Goal: Communication & Community: Answer question/provide support

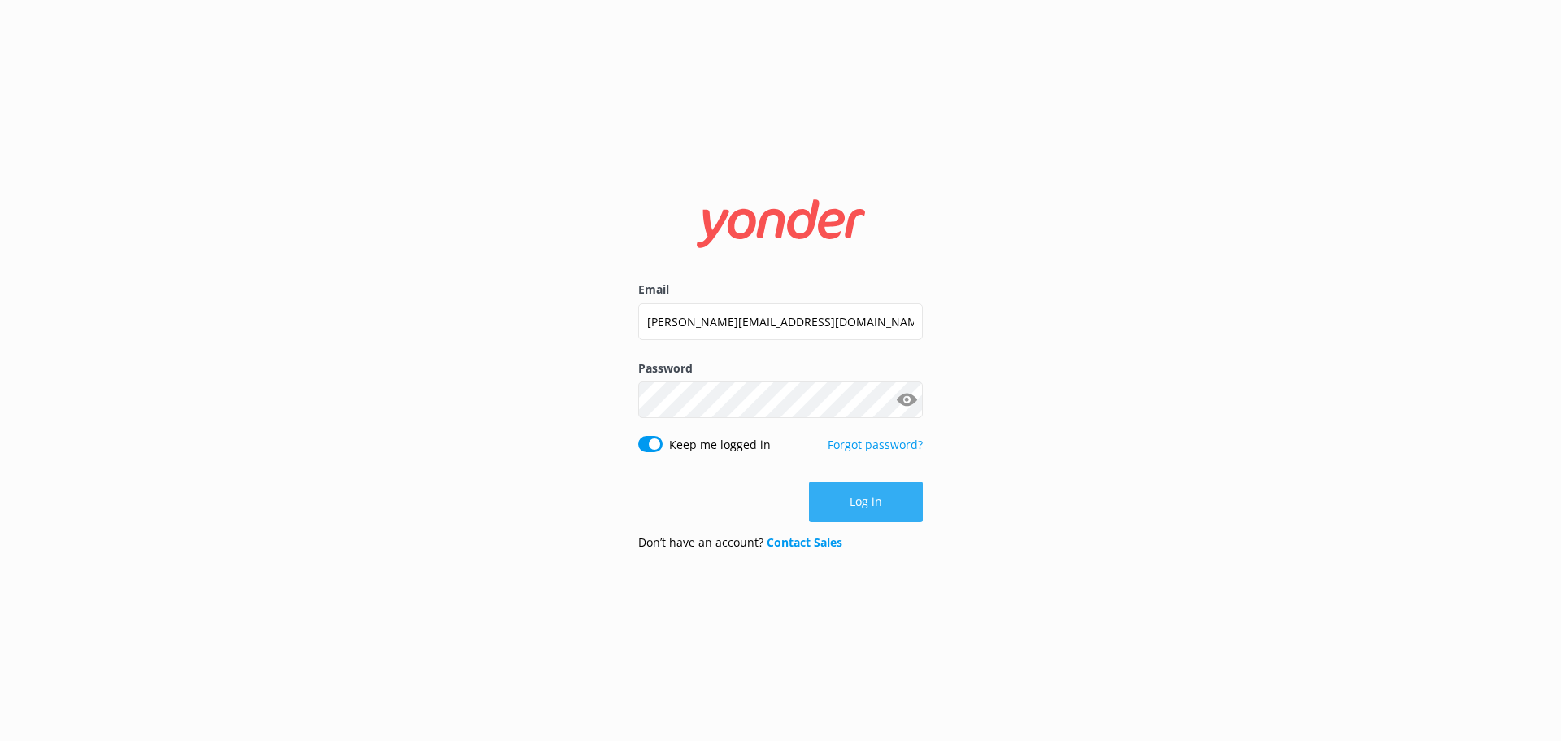
click at [876, 511] on button "Log in" at bounding box center [866, 501] width 114 height 41
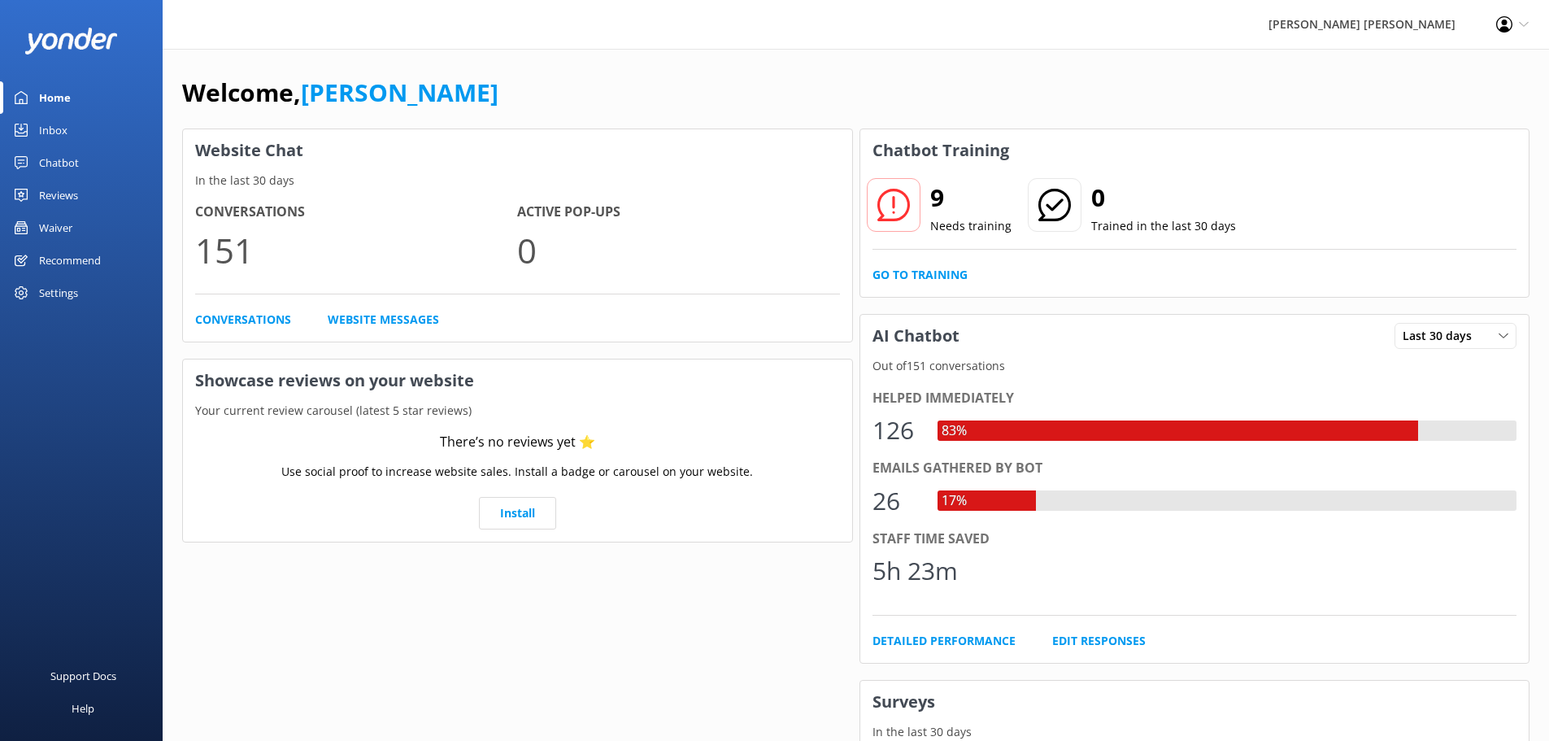
click at [47, 125] on div "Inbox" at bounding box center [53, 130] width 28 height 33
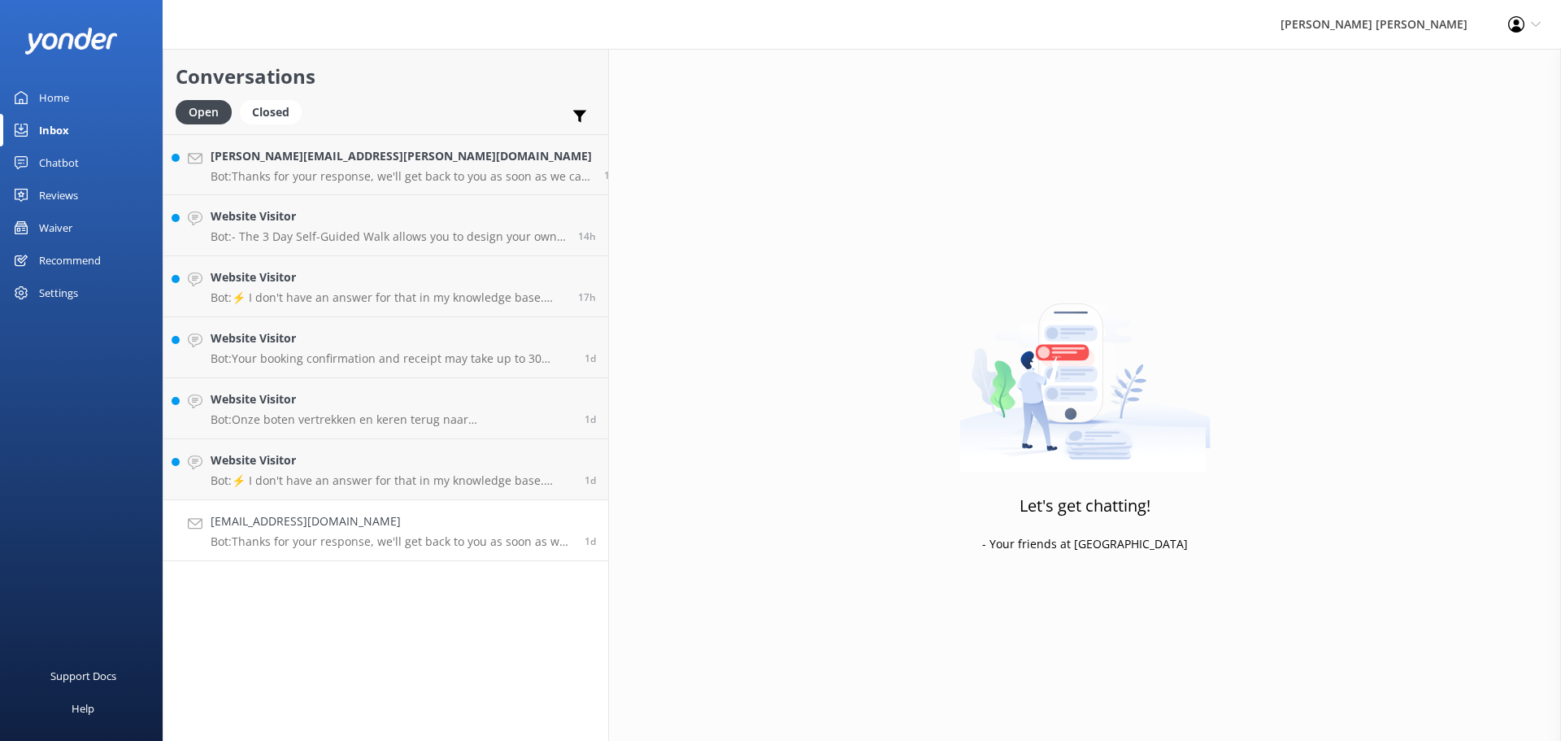
click at [291, 524] on h4 "[EMAIL_ADDRESS][DOMAIN_NAME]" at bounding box center [392, 521] width 362 height 18
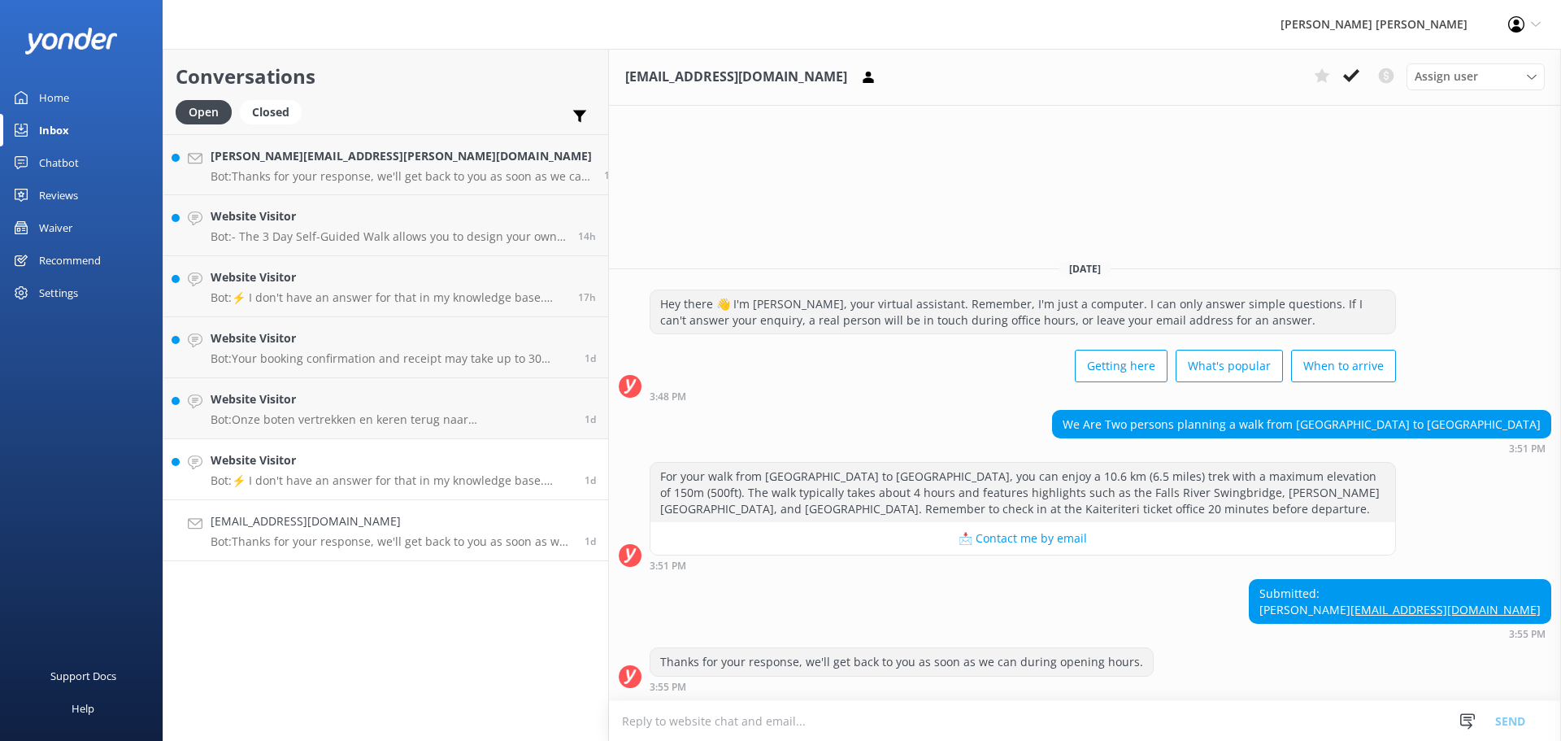
click at [282, 471] on div "Website Visitor Bot: ⚡ I don't have an answer for that in my knowledge base. Pl…" at bounding box center [392, 469] width 362 height 36
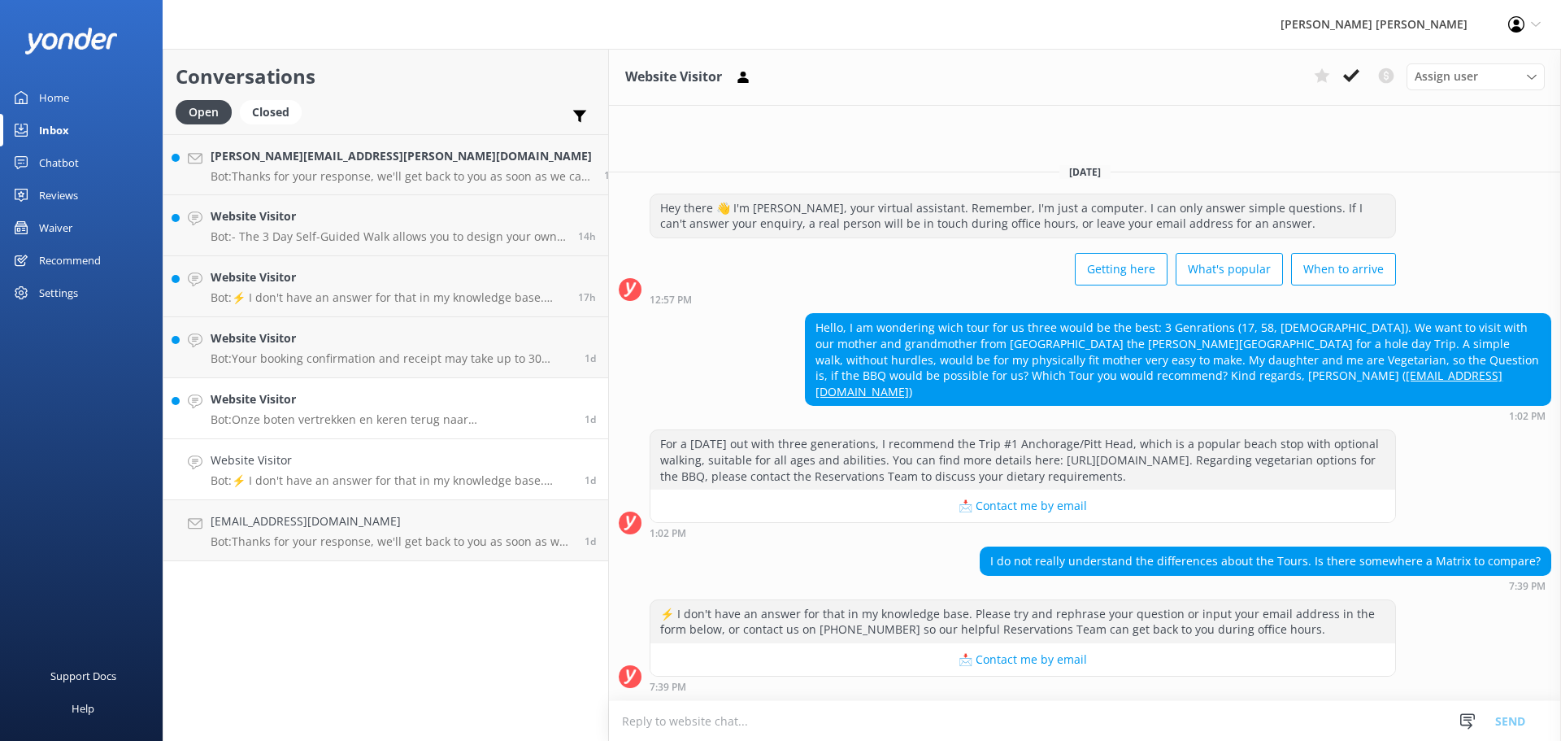
click at [293, 414] on p "Bot: Onze boten vertrekken en keren terug naar [GEOGRAPHIC_DATA]. De Vista Crui…" at bounding box center [392, 419] width 362 height 15
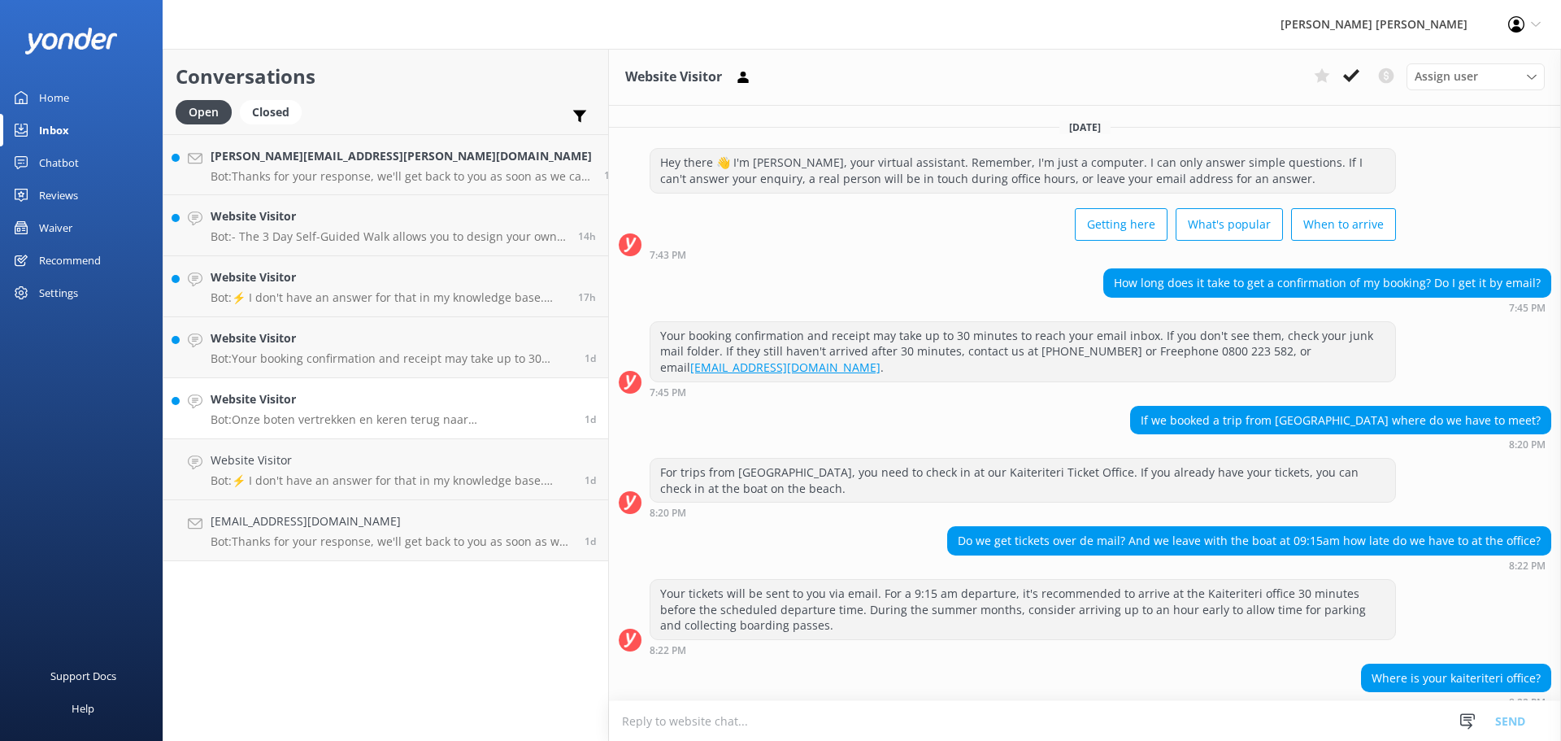
scroll to position [141, 0]
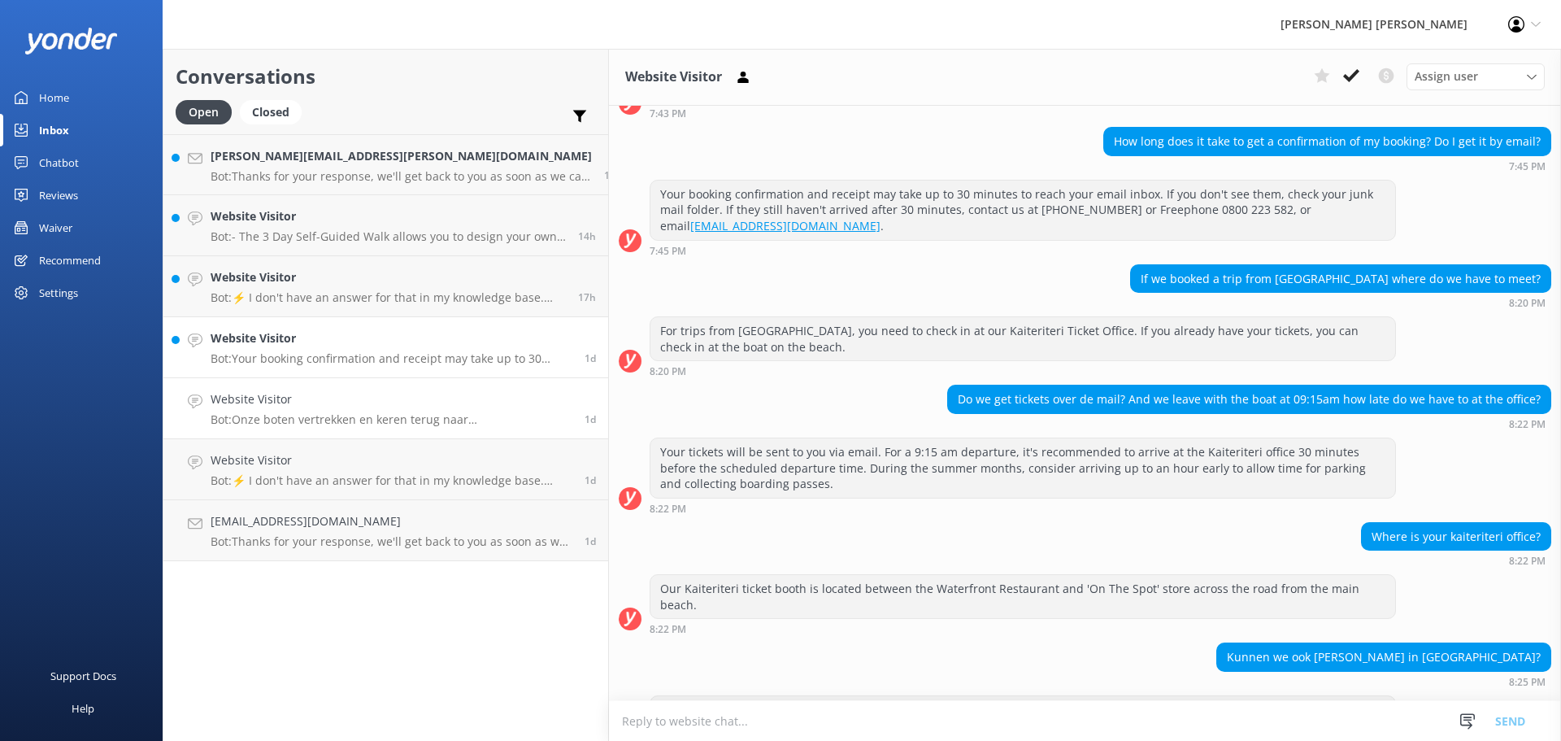
click at [290, 363] on p "Bot: Your booking confirmation and receipt may take up to 30 minutes to reach y…" at bounding box center [392, 358] width 362 height 15
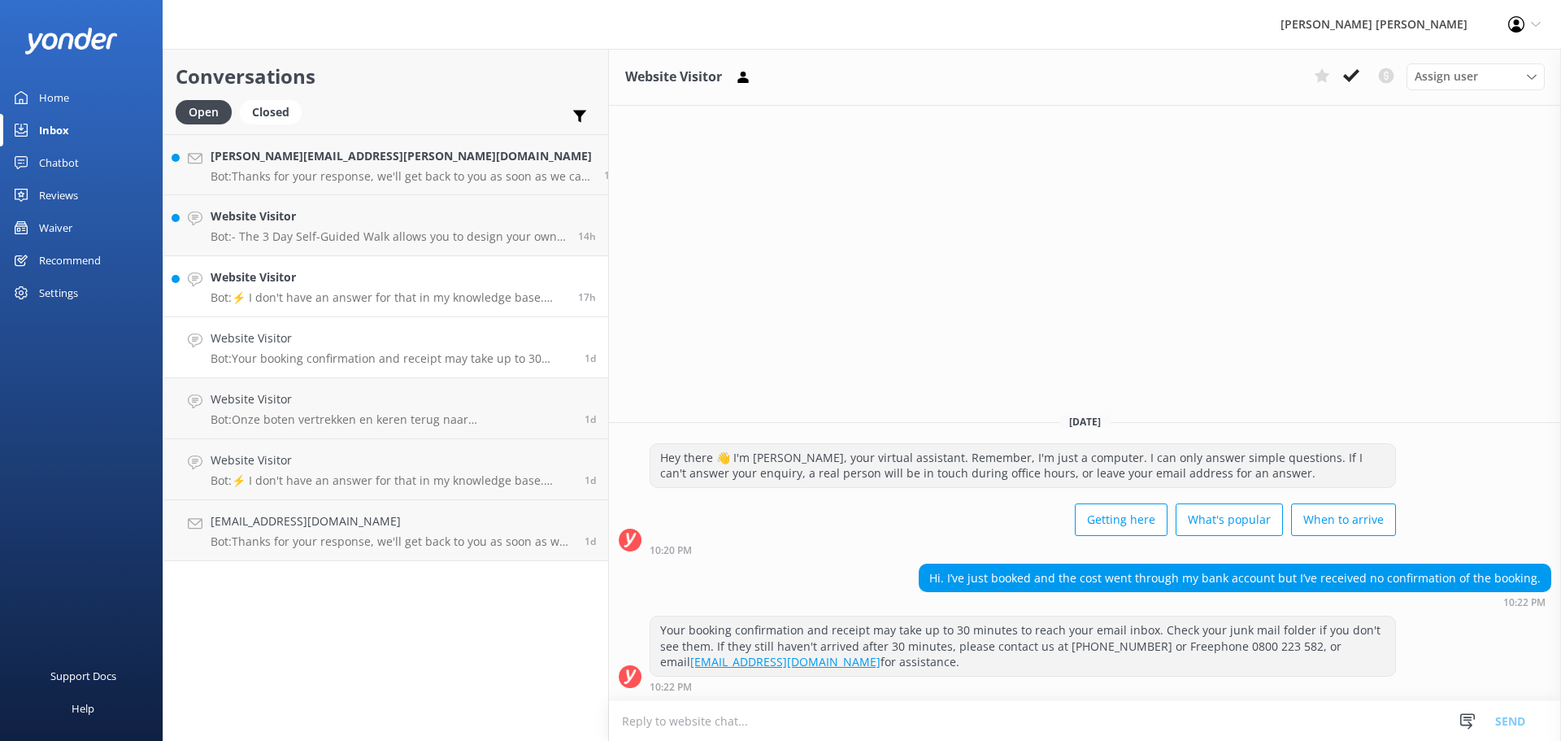
click at [294, 298] on p "Bot: ⚡ I don't have an answer for that in my knowledge base. Please try and rep…" at bounding box center [388, 297] width 355 height 15
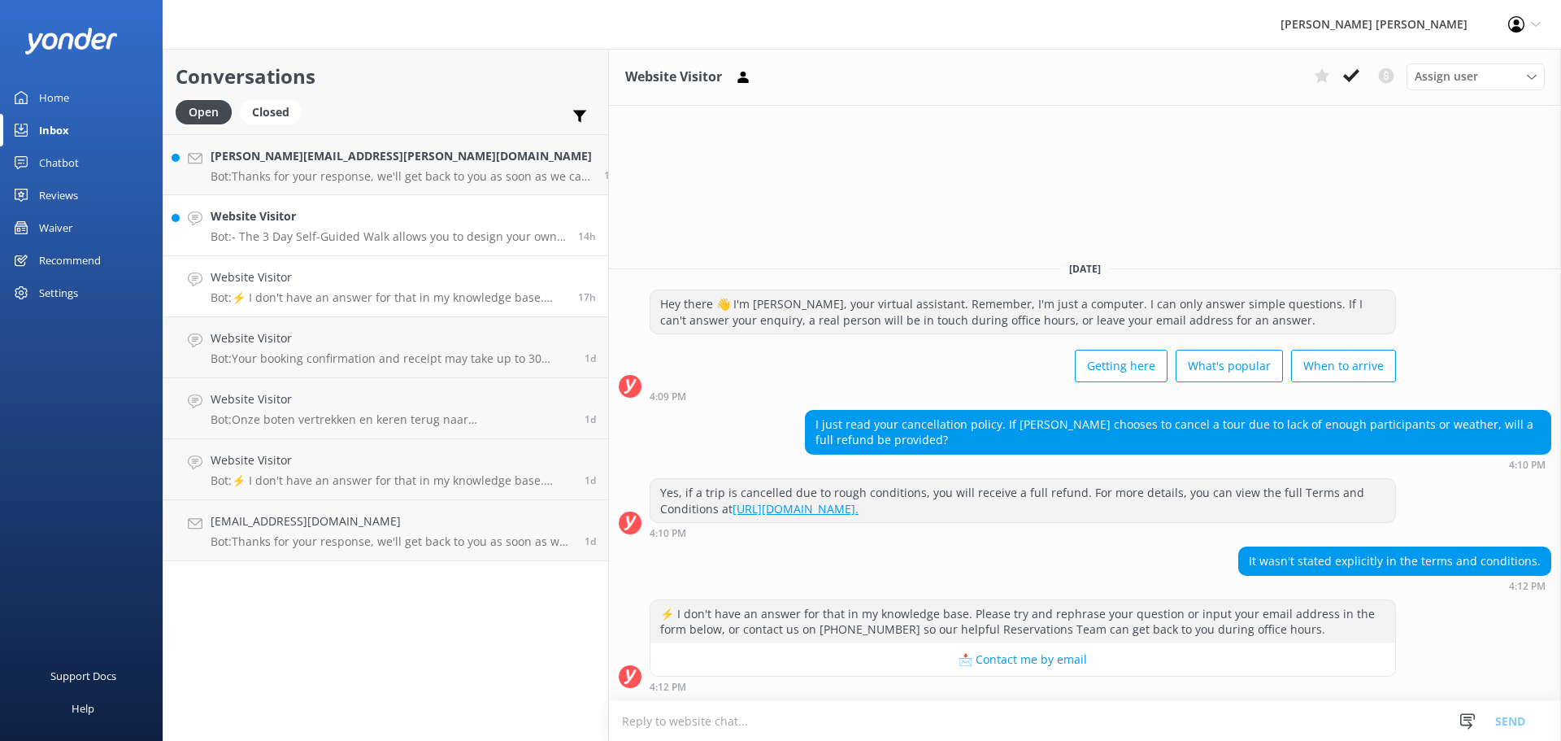
click at [344, 233] on p "Bot: - The 3 Day Self-Guided Walk allows you to design your own adventure along…" at bounding box center [388, 236] width 355 height 15
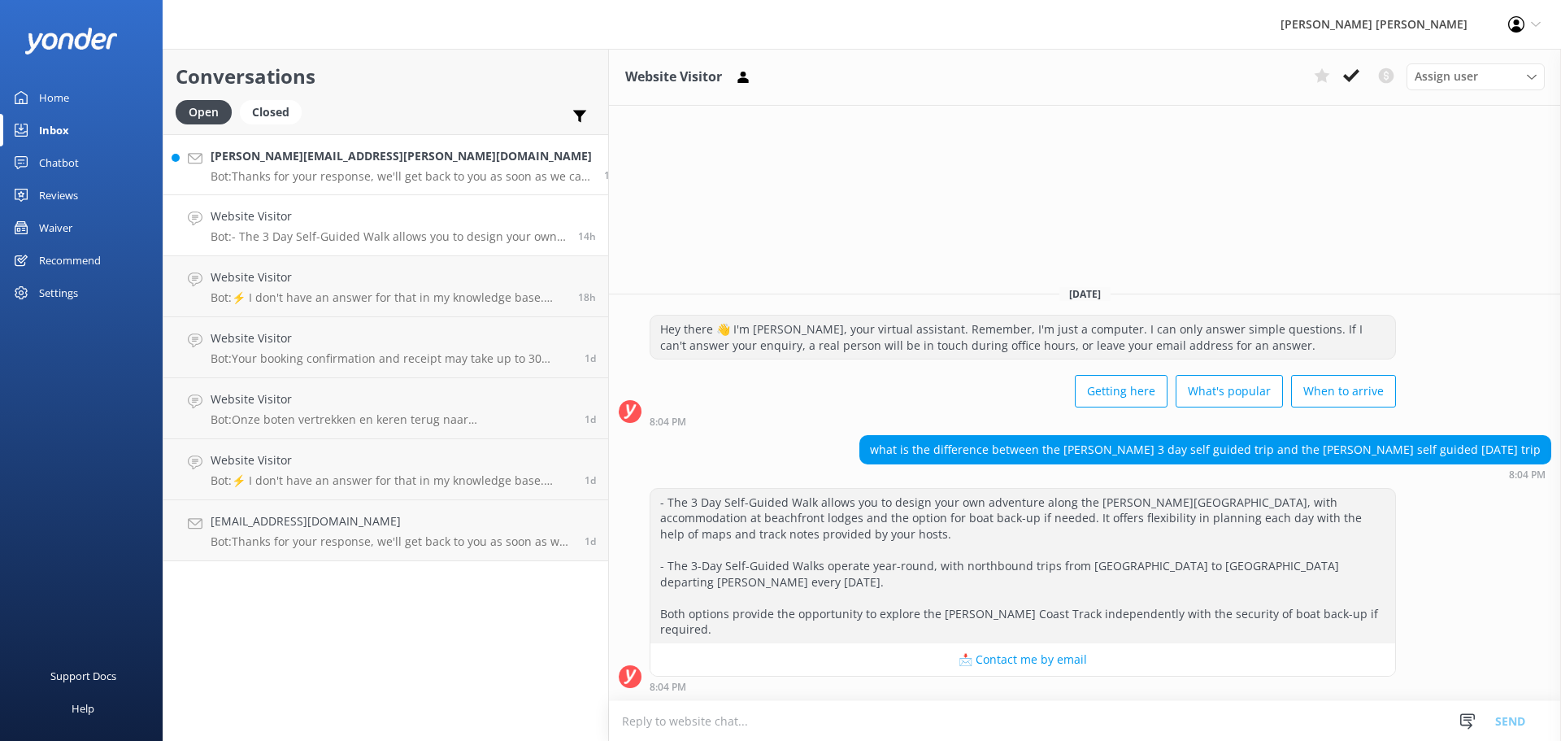
click at [273, 171] on p "Bot: Thanks for your response, we'll get back to you as soon as we can during o…" at bounding box center [401, 176] width 381 height 15
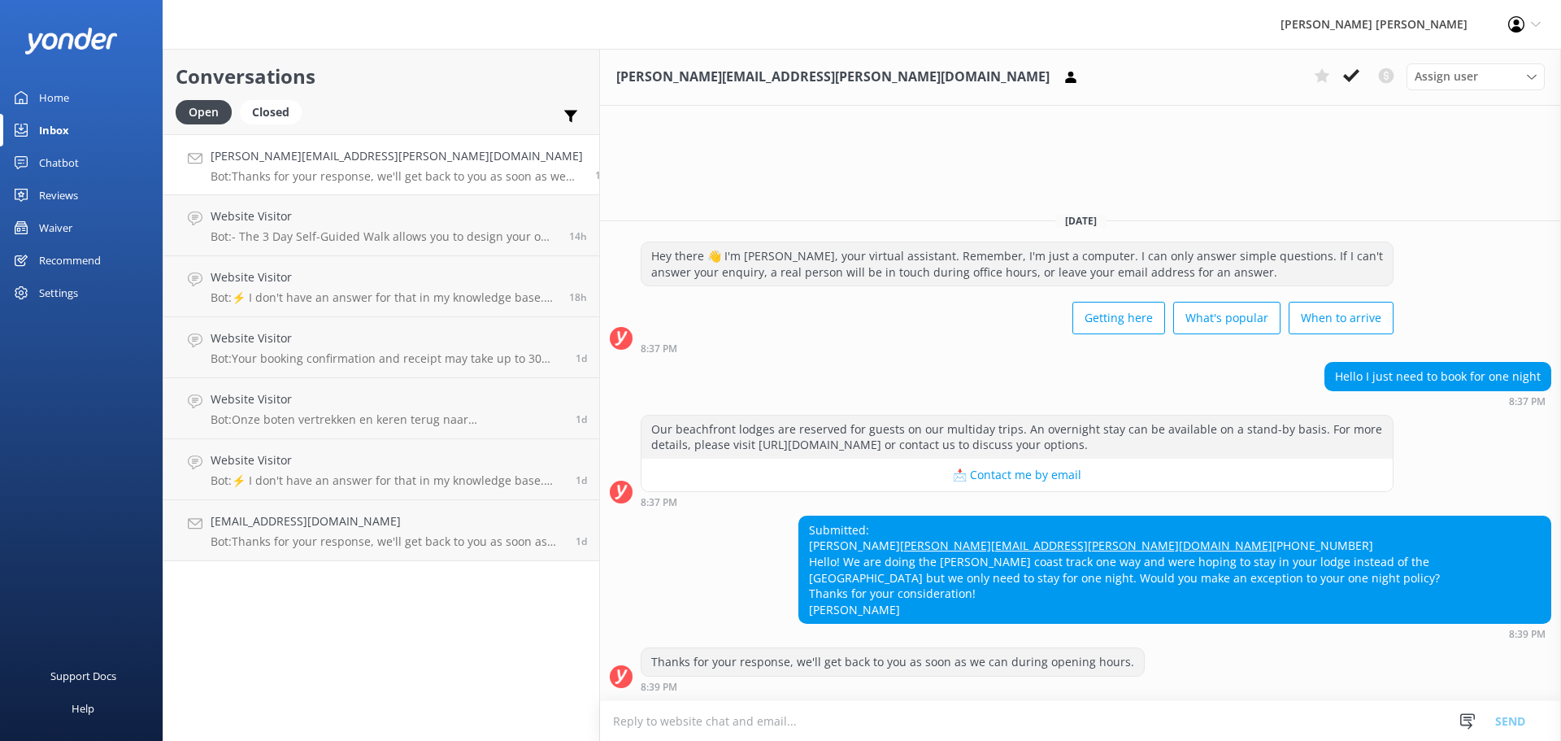
click at [643, 719] on textarea at bounding box center [1080, 721] width 961 height 40
click at [261, 110] on div "Closed" at bounding box center [271, 112] width 62 height 24
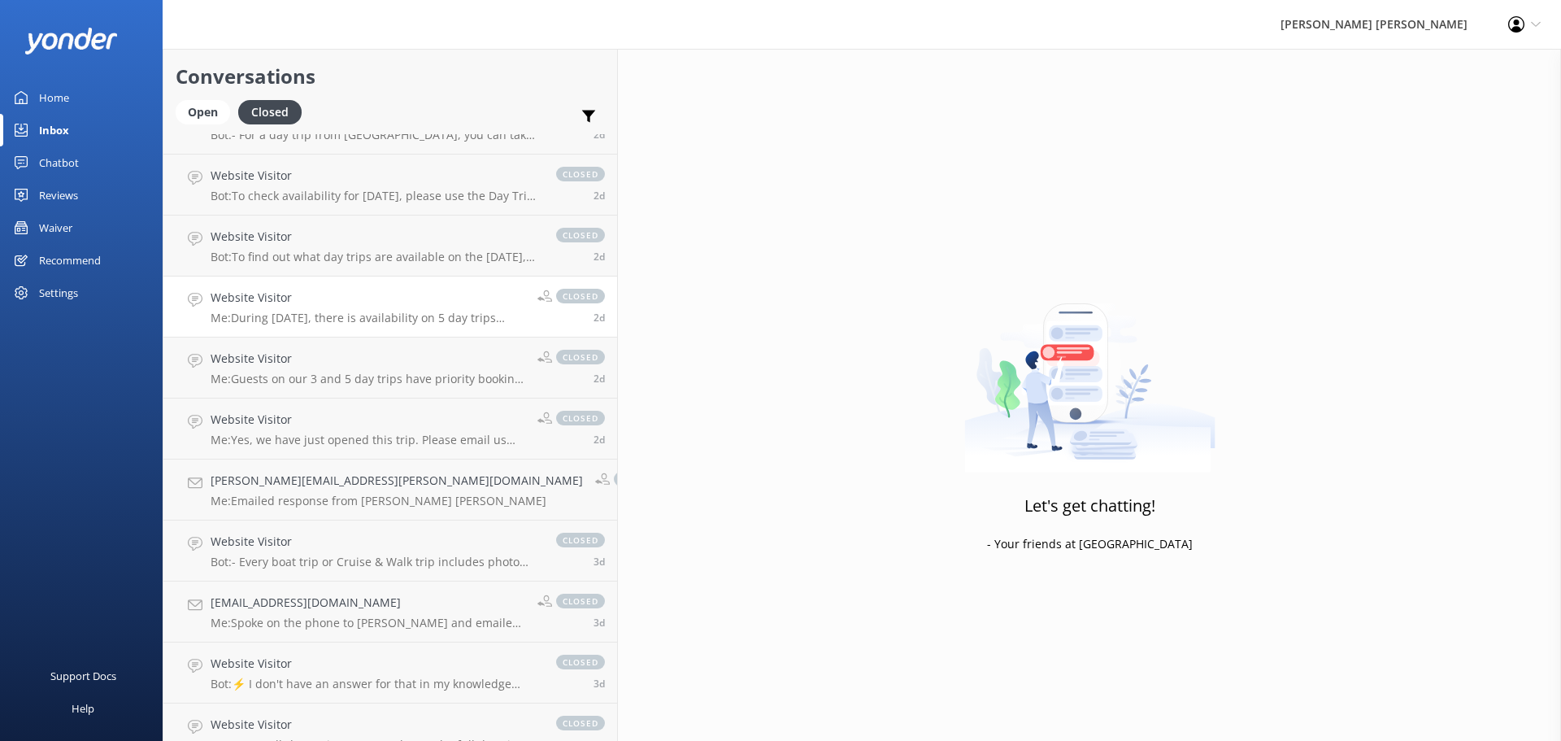
scroll to position [244, 0]
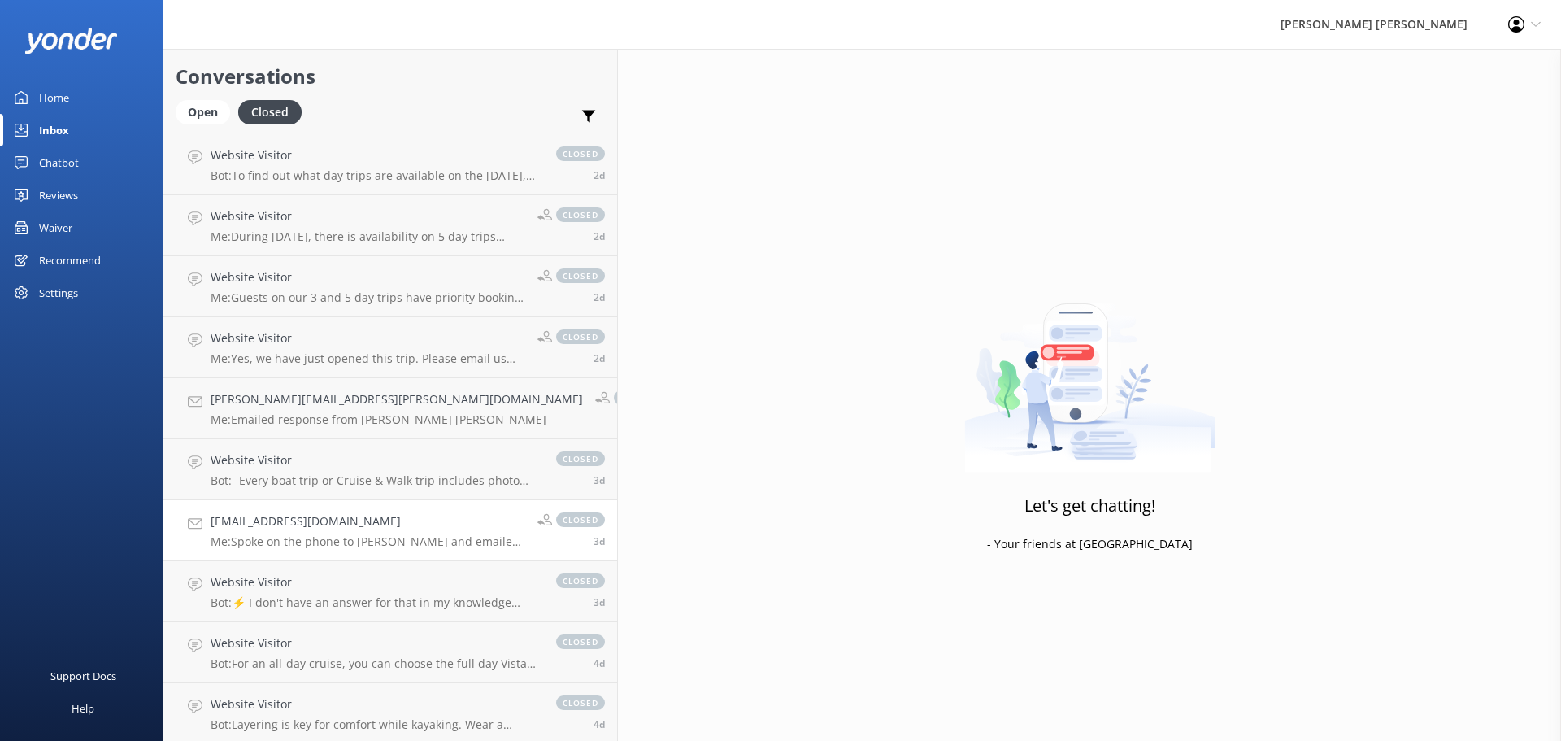
click at [337, 546] on p "Me: Spoke on the phone to [PERSON_NAME] and emailed bag transfer info" at bounding box center [368, 541] width 315 height 15
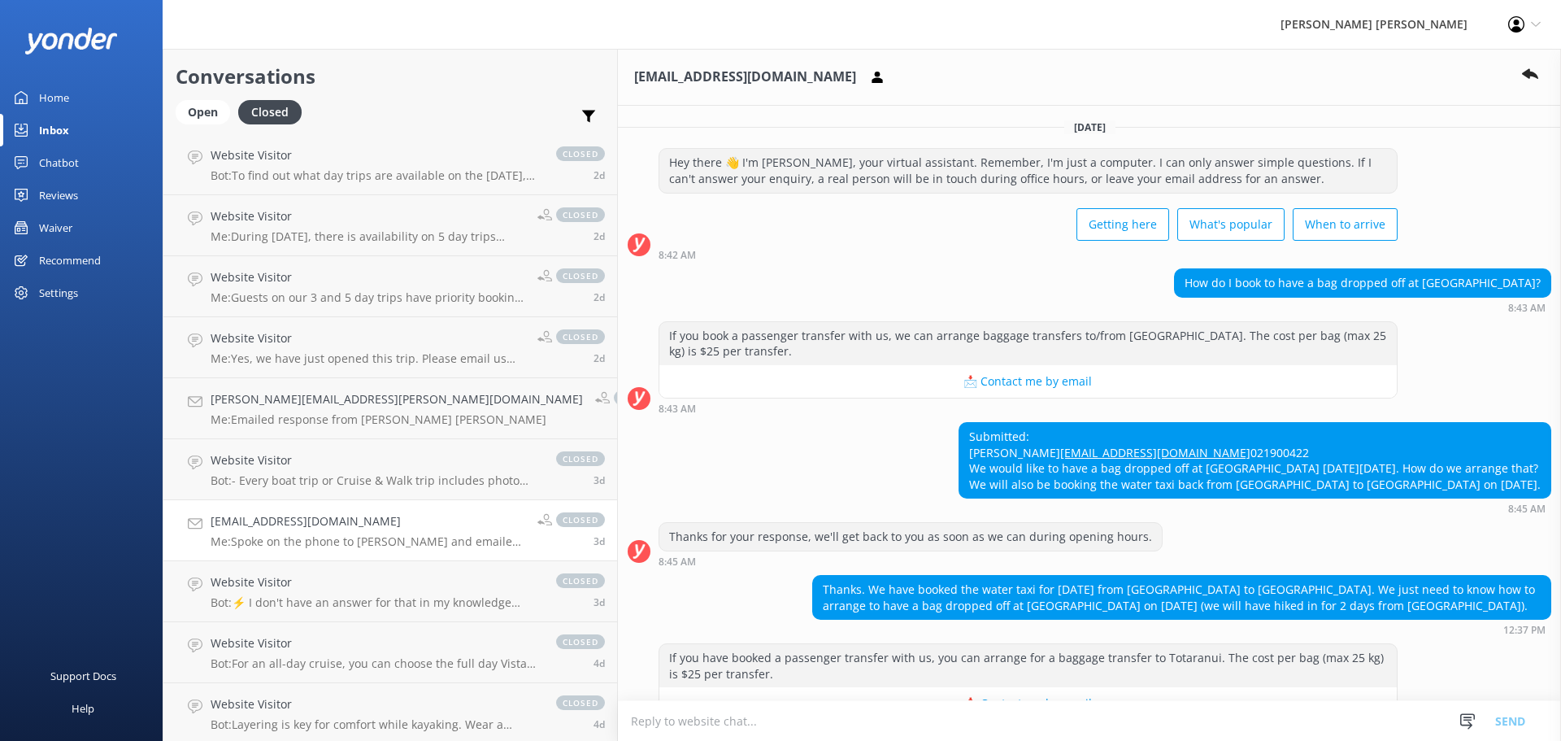
scroll to position [338, 0]
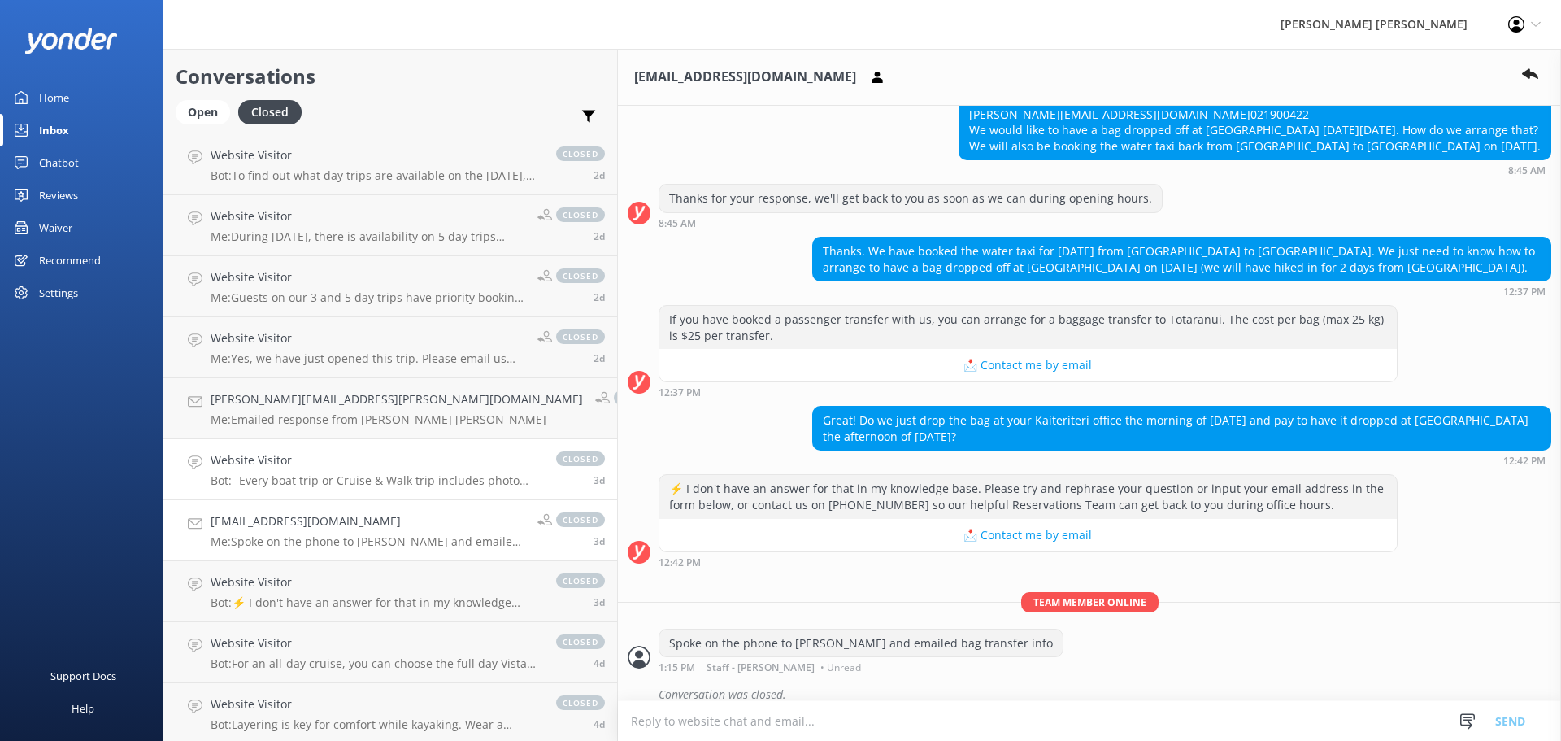
click at [318, 472] on div "Website Visitor Bot: - Every boat trip or Cruise & Walk trip includes photo opp…" at bounding box center [375, 469] width 329 height 36
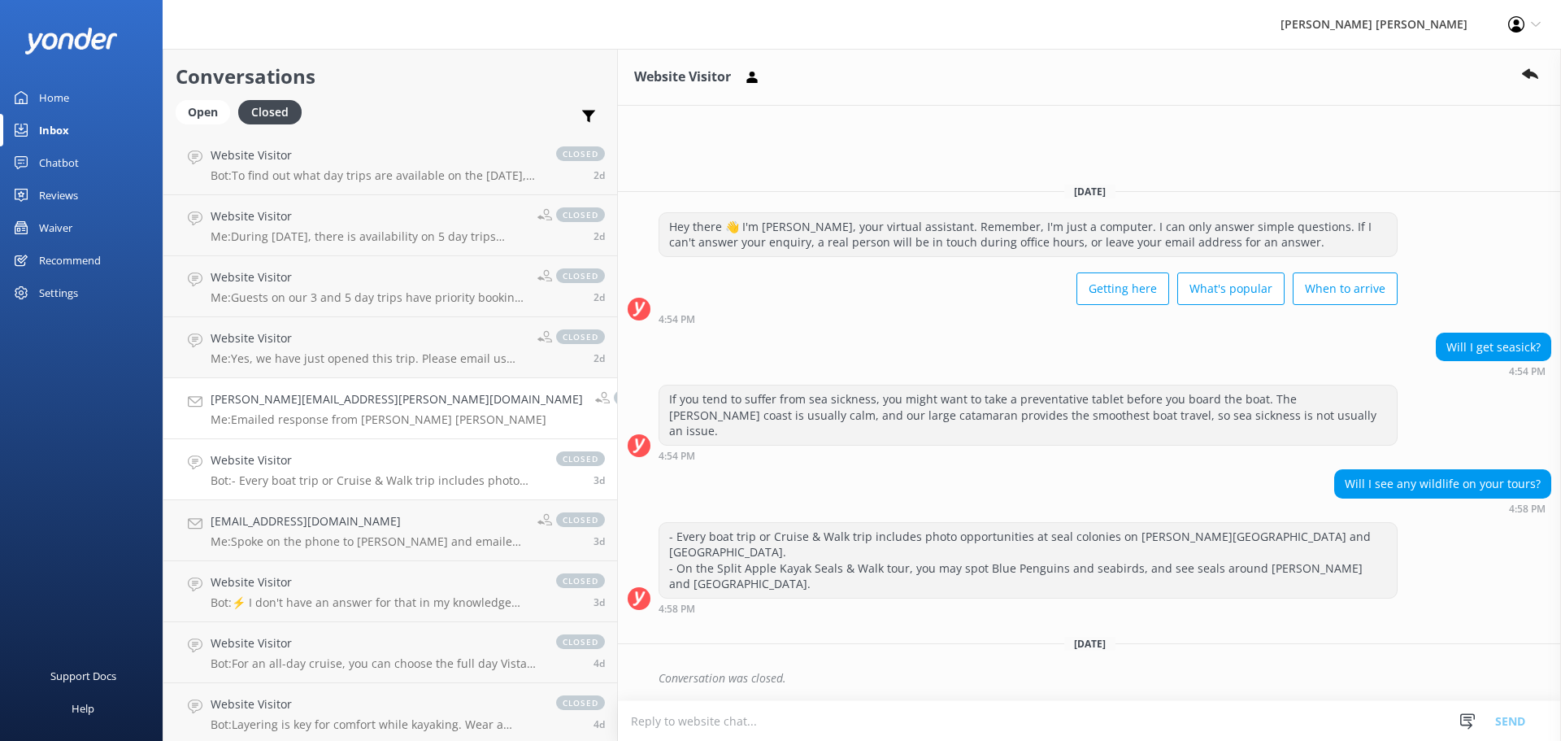
click at [305, 409] on div "[PERSON_NAME][EMAIL_ADDRESS][PERSON_NAME][DOMAIN_NAME] Me: Emailed response fro…" at bounding box center [397, 408] width 372 height 36
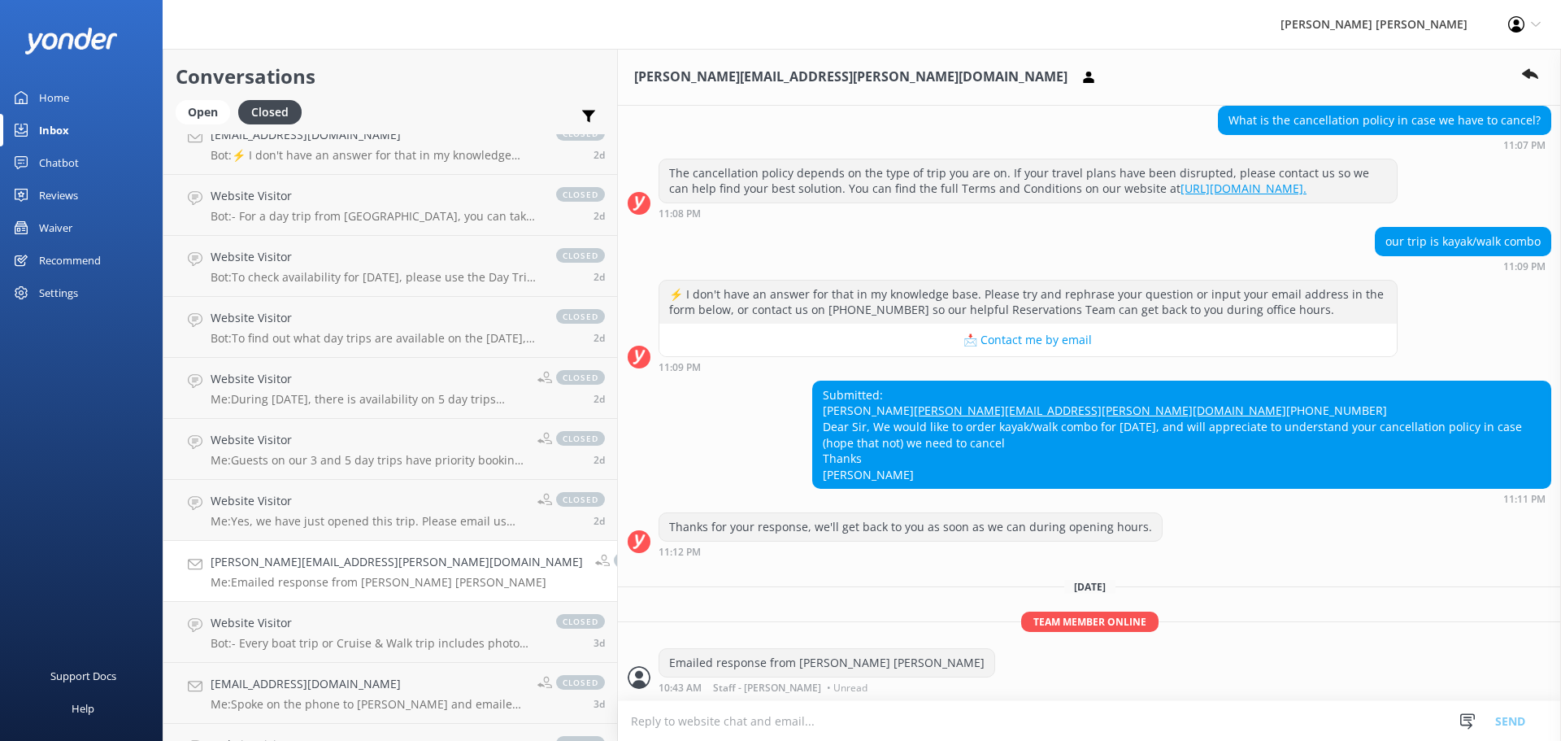
scroll to position [231, 0]
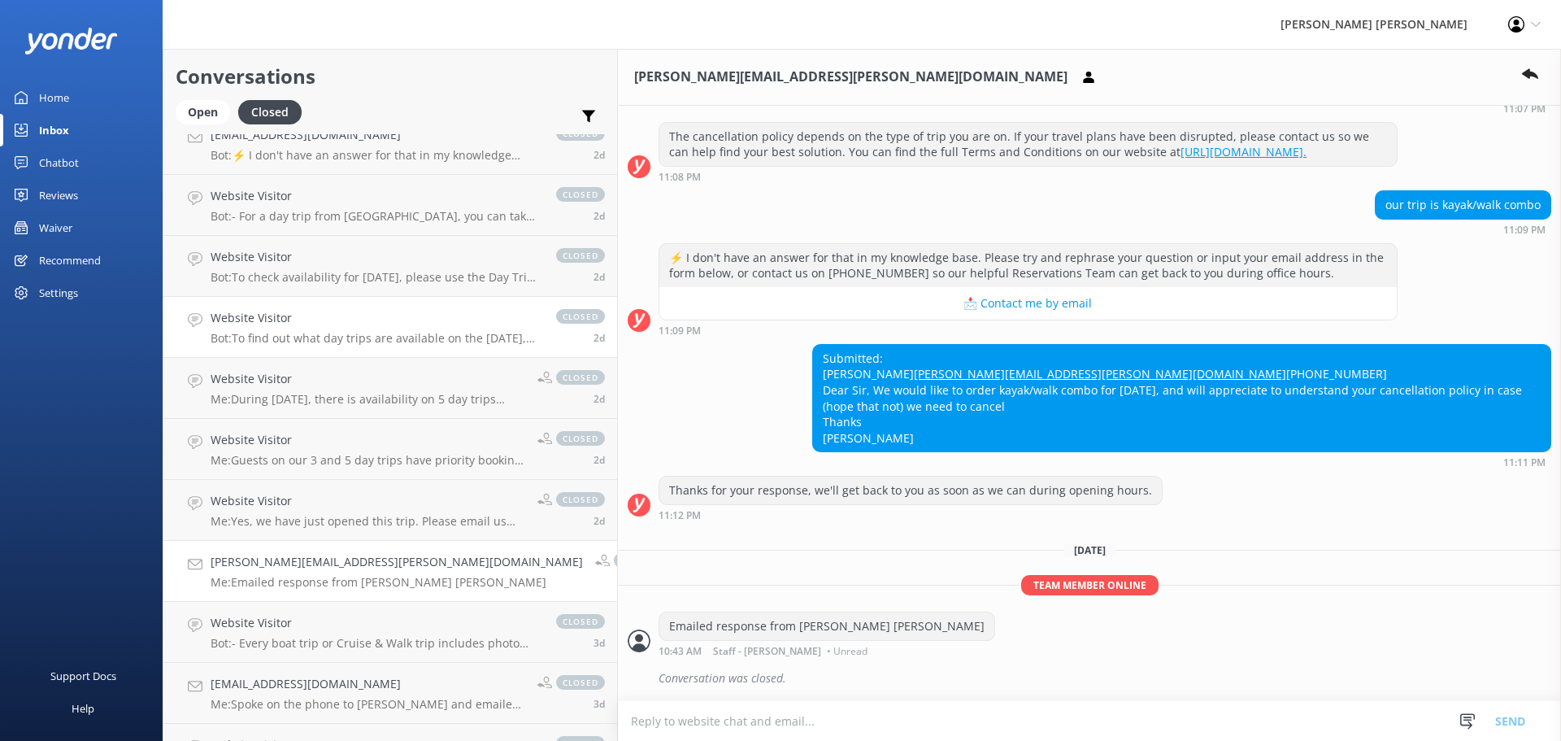
click at [373, 343] on p "Bot: To find out what day trips are available on the [DATE], please see the Day…" at bounding box center [375, 338] width 329 height 15
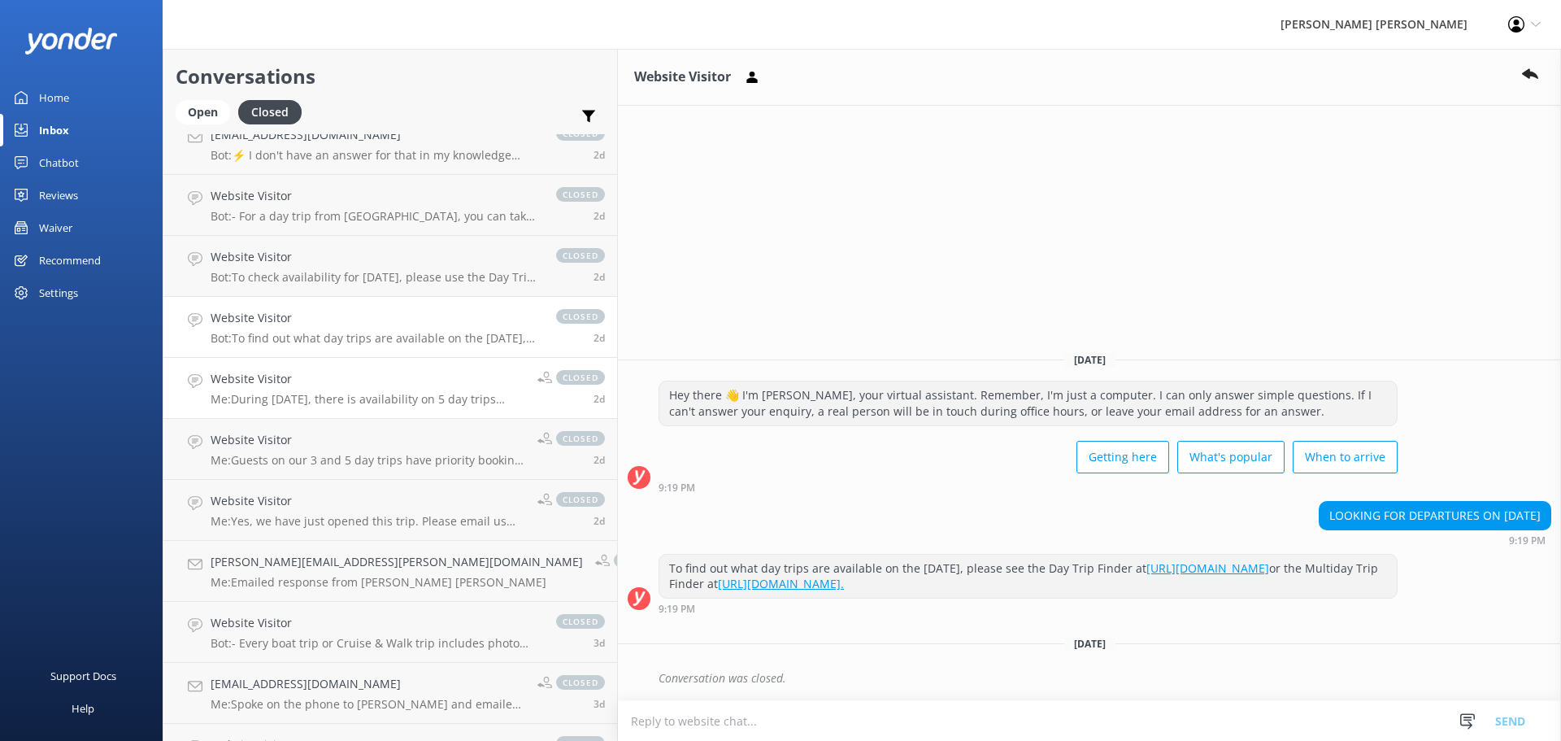
click at [354, 385] on h4 "Website Visitor" at bounding box center [368, 379] width 315 height 18
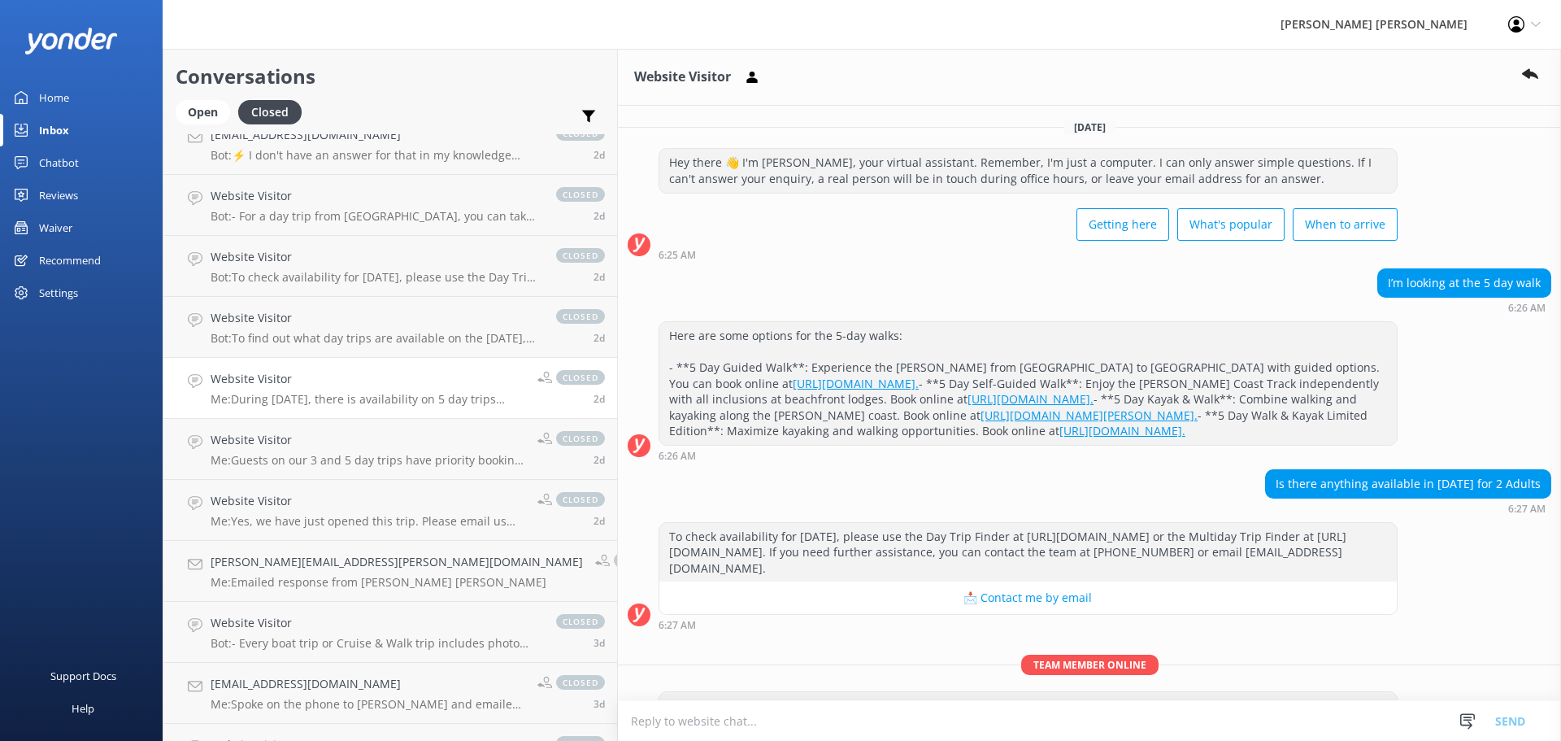
scroll to position [191, 0]
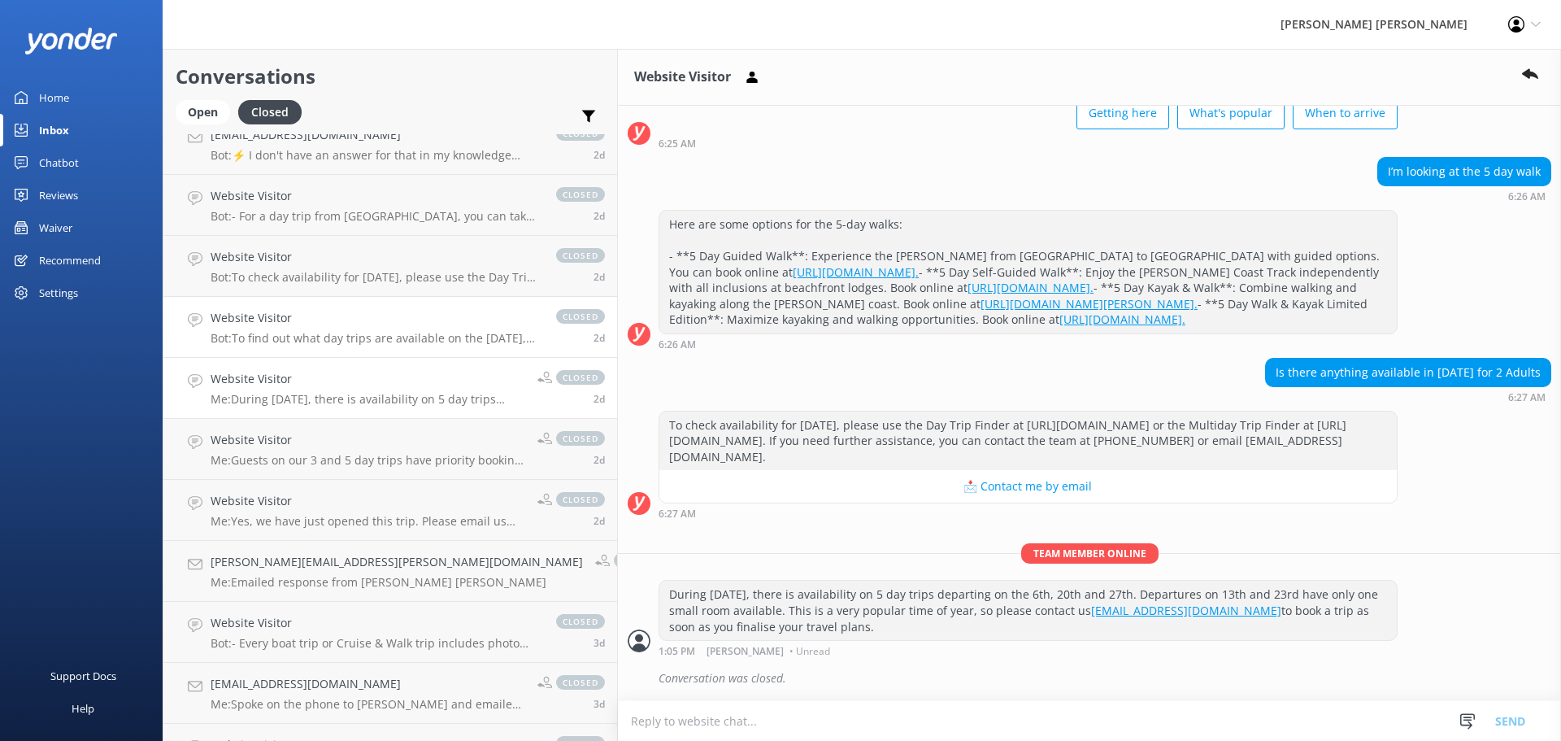
click at [346, 341] on p "Bot: To find out what day trips are available on the [DATE], please see the Day…" at bounding box center [375, 338] width 329 height 15
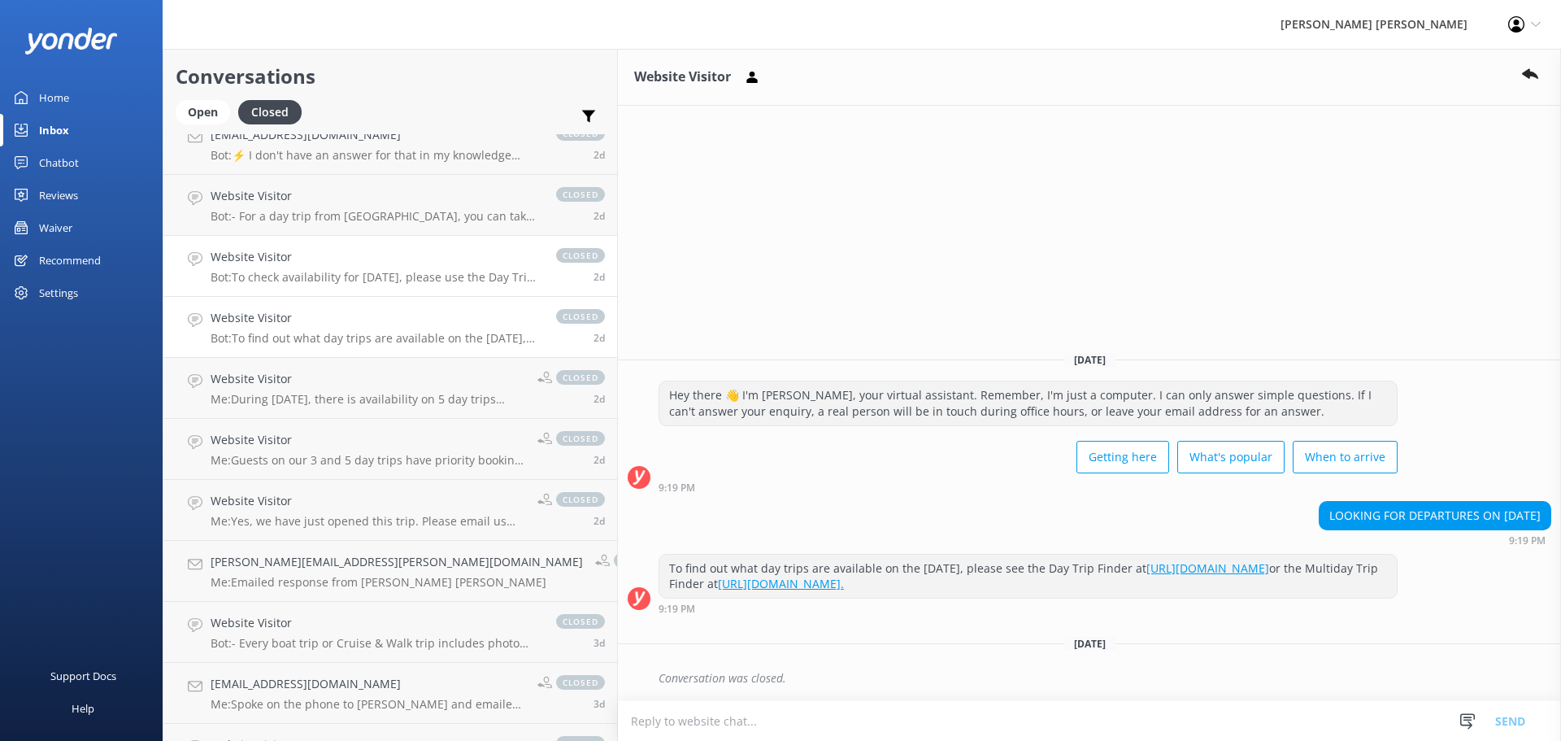
click at [341, 282] on p "Bot: To check availability for [DATE], please use the Day Trip Finder at [URL][…" at bounding box center [375, 277] width 329 height 15
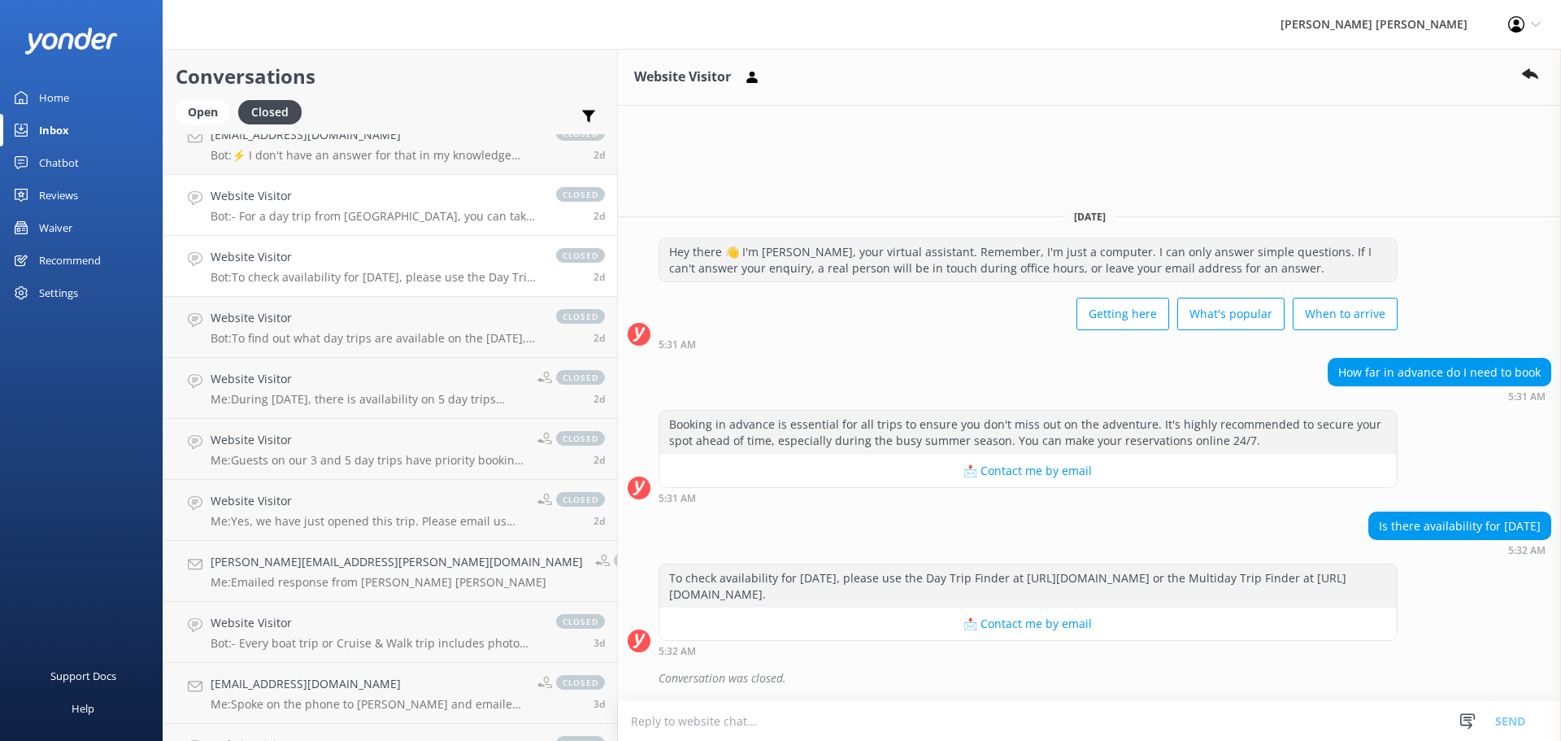
click at [337, 208] on div "Website Visitor Bot: - For a day trip from [GEOGRAPHIC_DATA], you can take a wa…" at bounding box center [375, 205] width 329 height 36
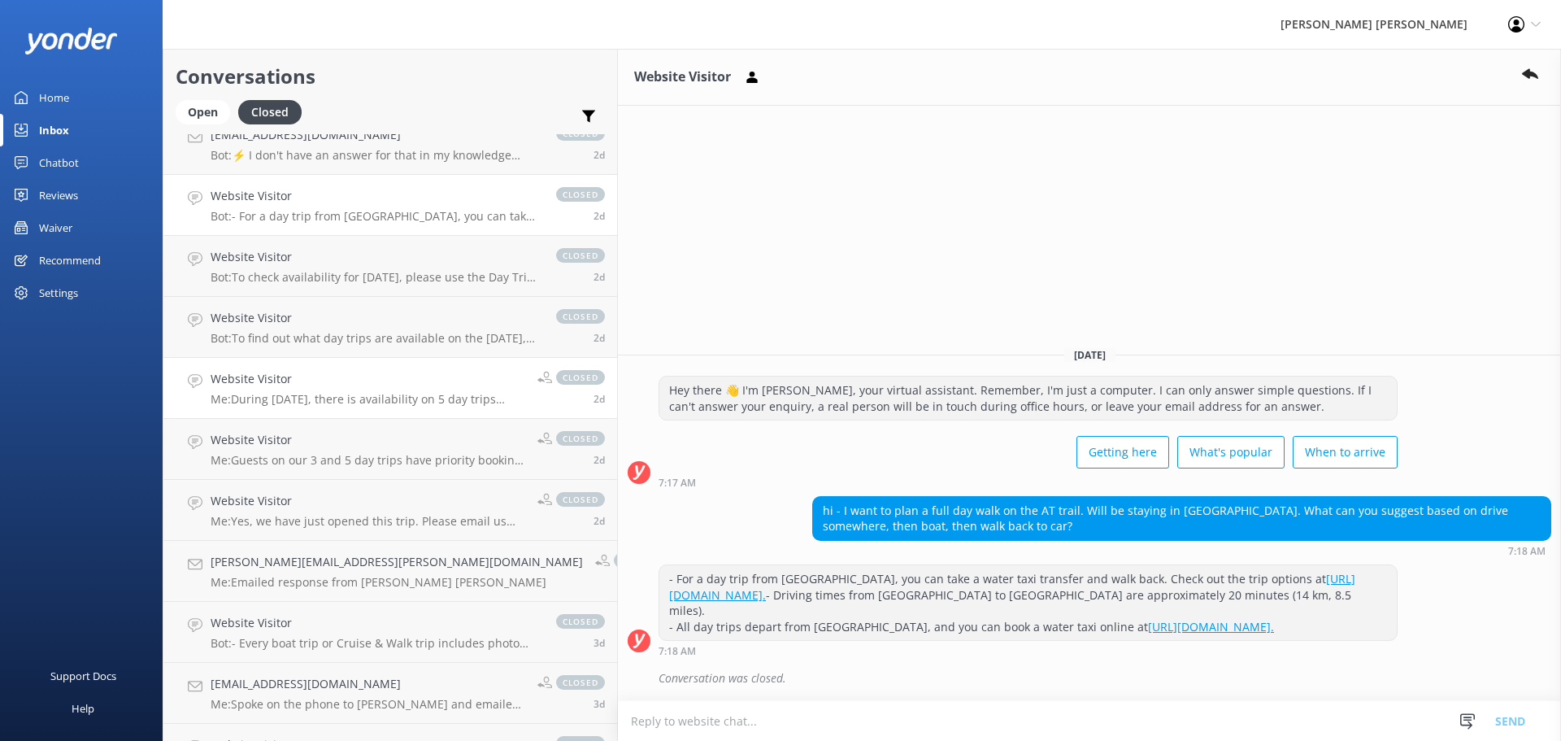
click at [356, 389] on div "Website Visitor Me: During [DATE], there is availability on 5 day trips departi…" at bounding box center [368, 388] width 315 height 36
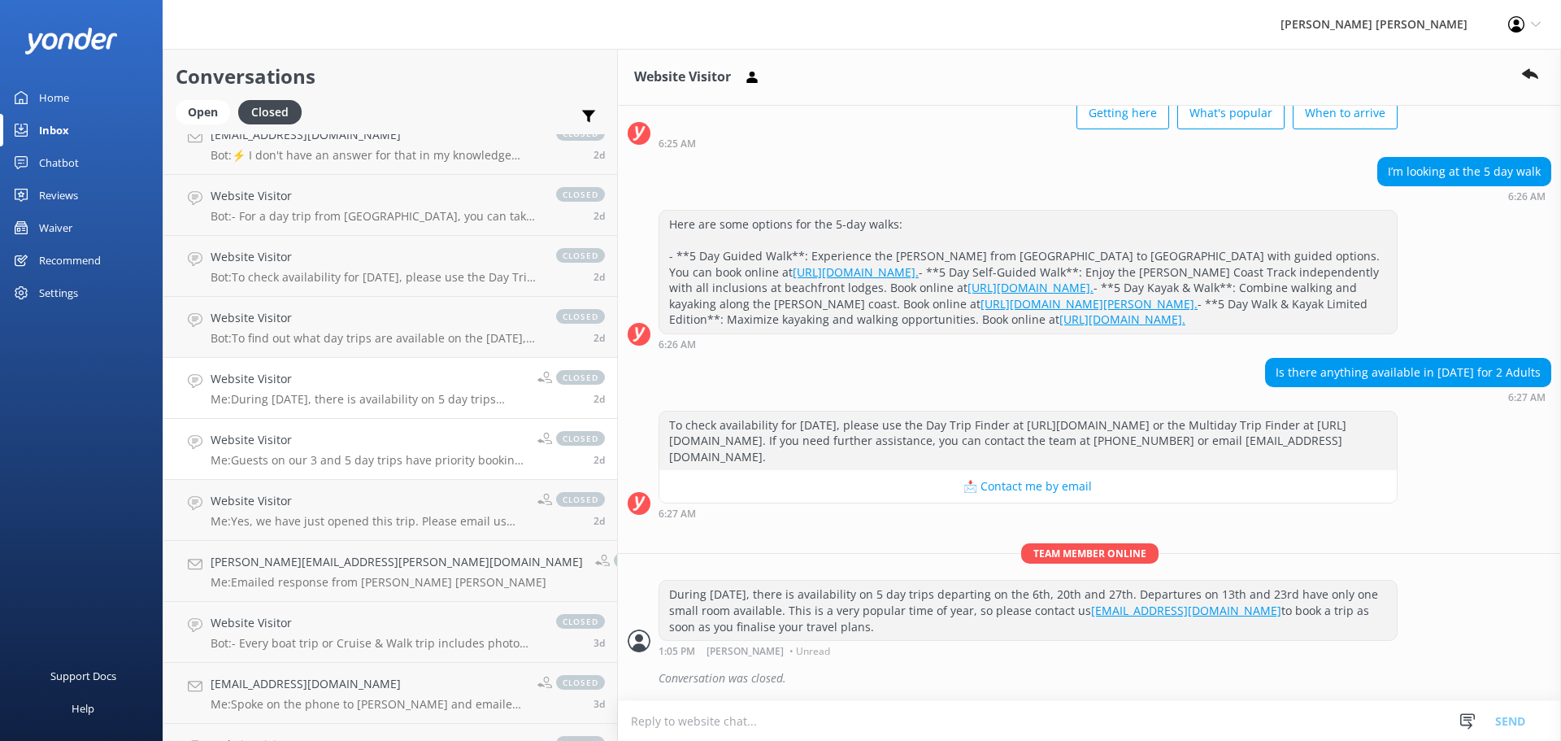
scroll to position [191, 0]
click at [354, 451] on div "Website Visitor Me: Guests on our 3 and 5 day trips have priority booking at ou…" at bounding box center [368, 449] width 315 height 36
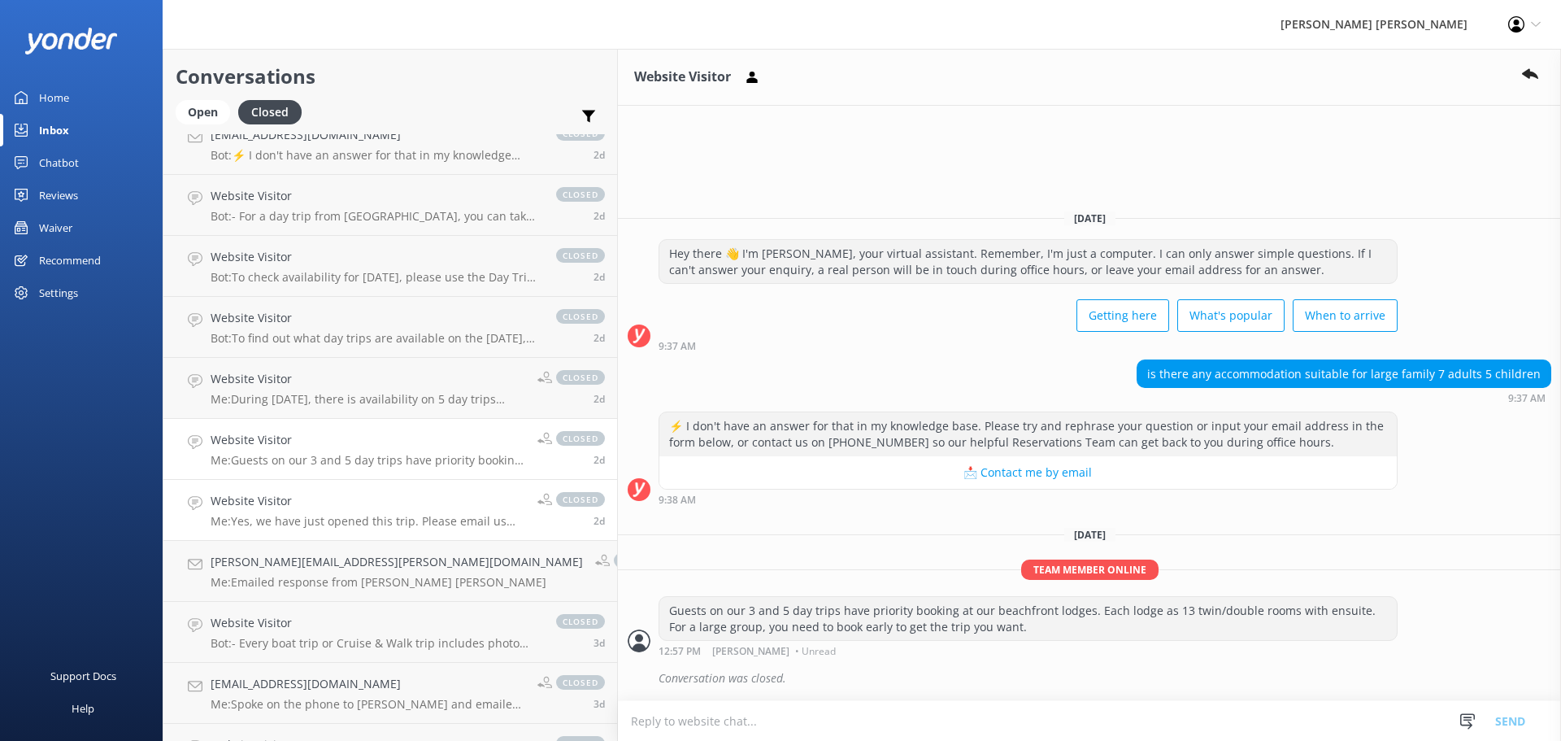
click at [348, 504] on h4 "Website Visitor" at bounding box center [368, 501] width 315 height 18
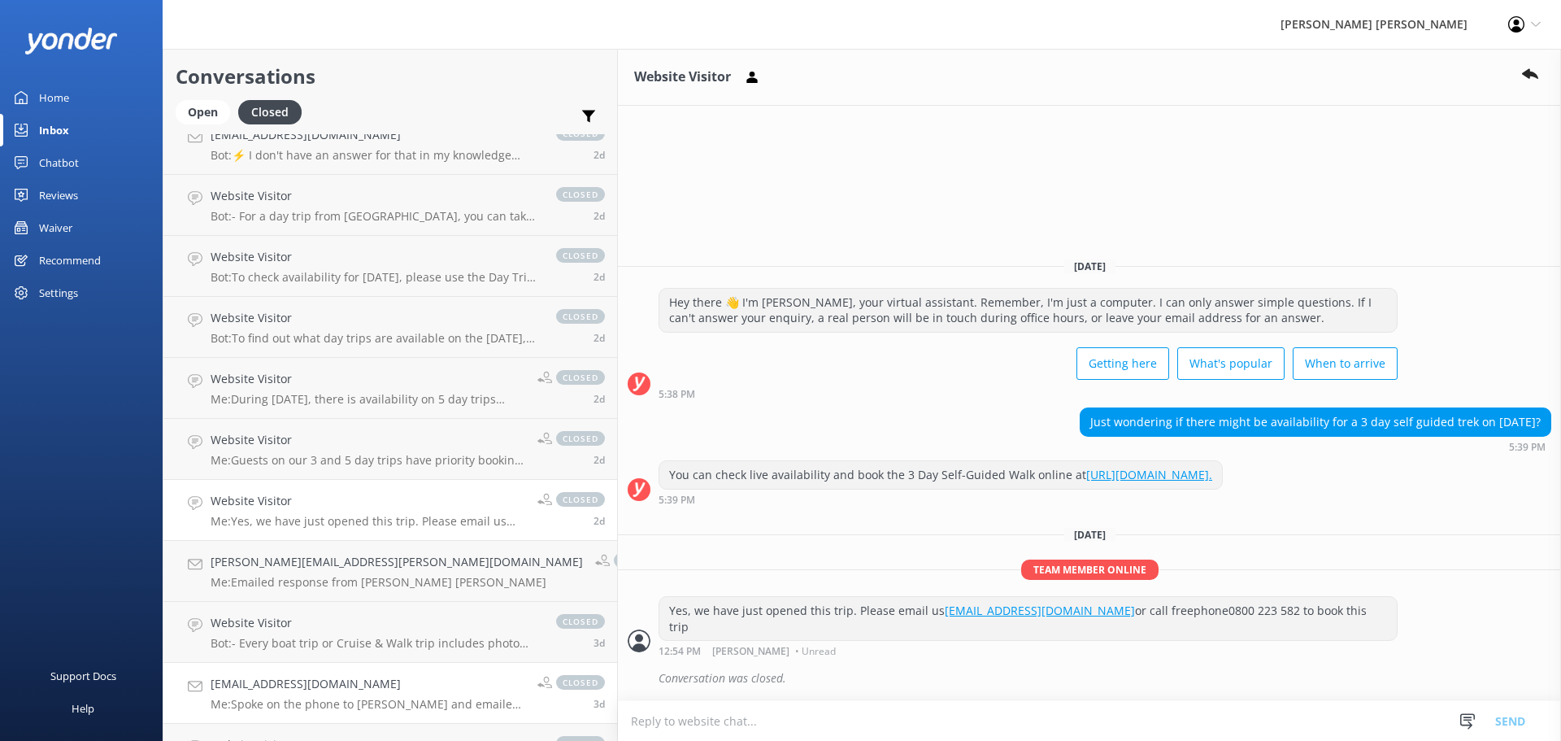
click at [288, 685] on h4 "[EMAIL_ADDRESS][DOMAIN_NAME]" at bounding box center [368, 684] width 315 height 18
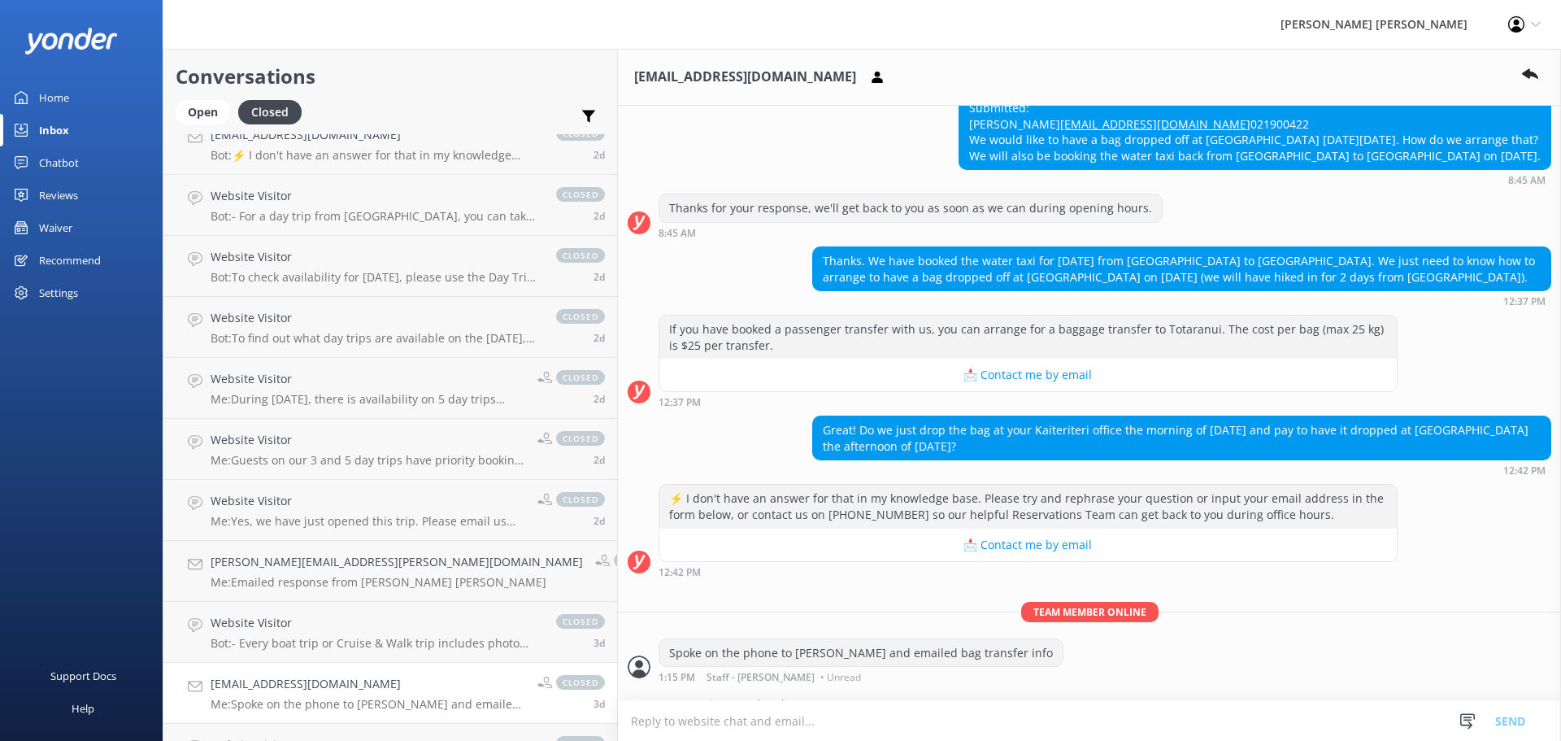
scroll to position [338, 0]
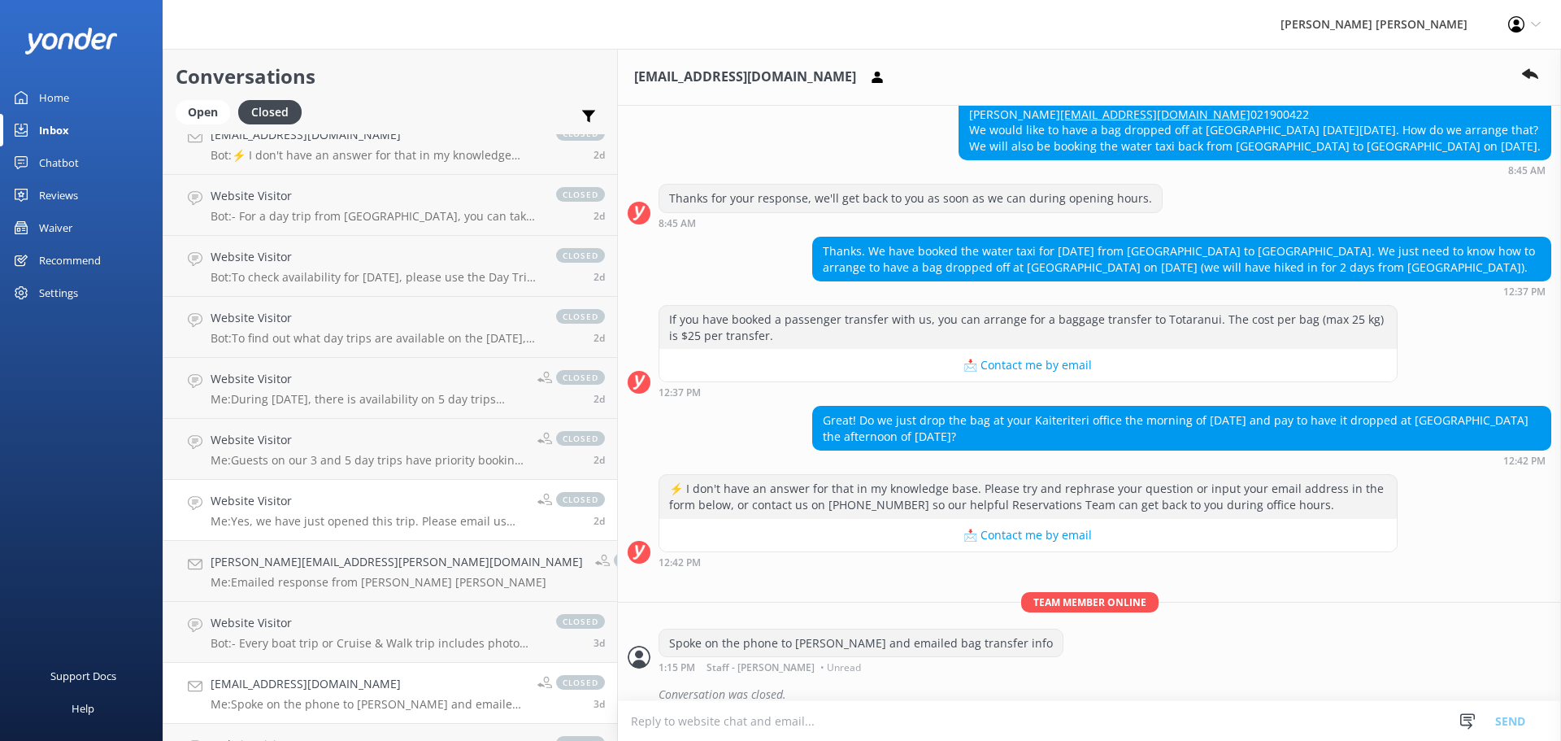
click at [283, 506] on h4 "Website Visitor" at bounding box center [368, 501] width 315 height 18
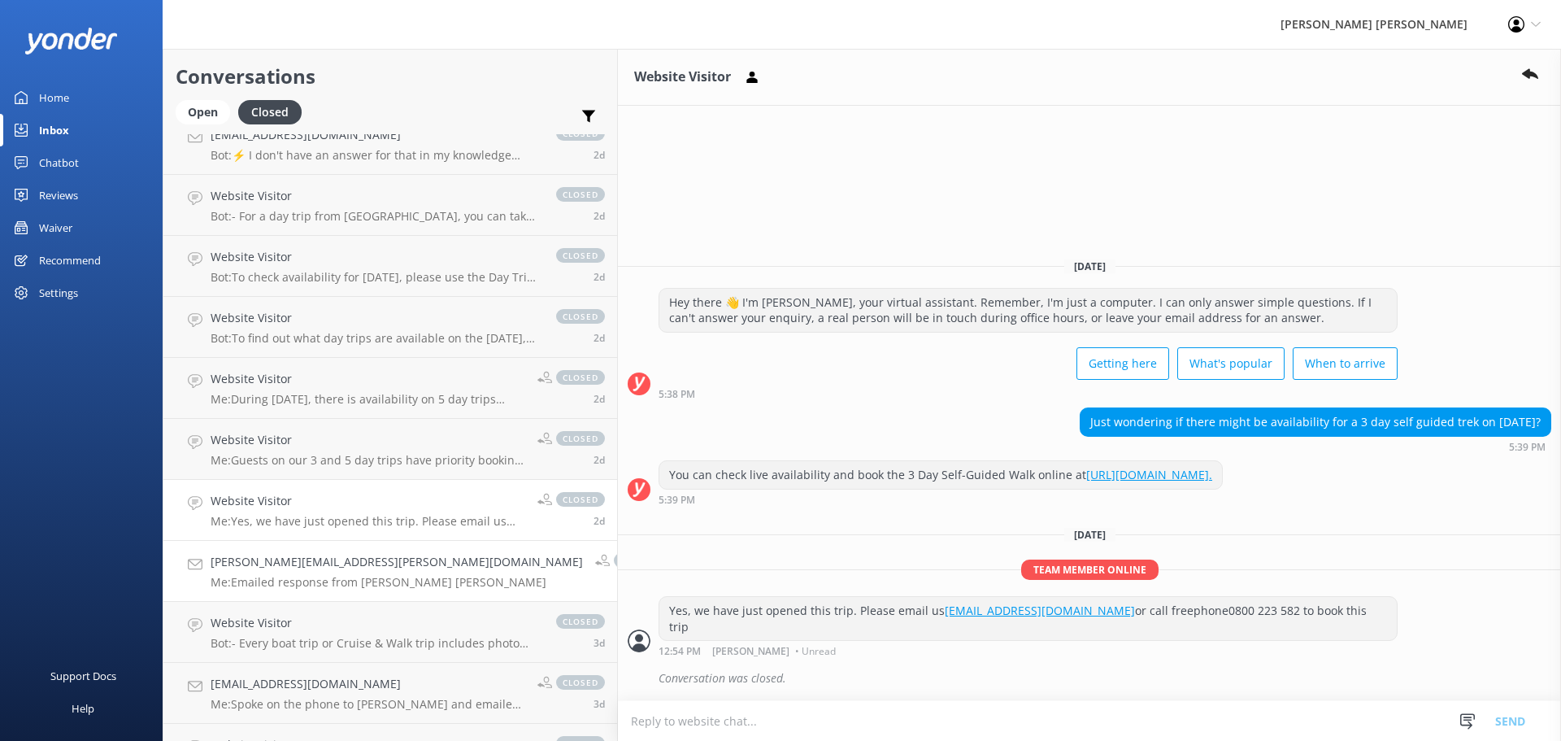
click at [285, 574] on div "[PERSON_NAME][EMAIL_ADDRESS][PERSON_NAME][DOMAIN_NAME] Me: Emailed response fro…" at bounding box center [397, 571] width 372 height 36
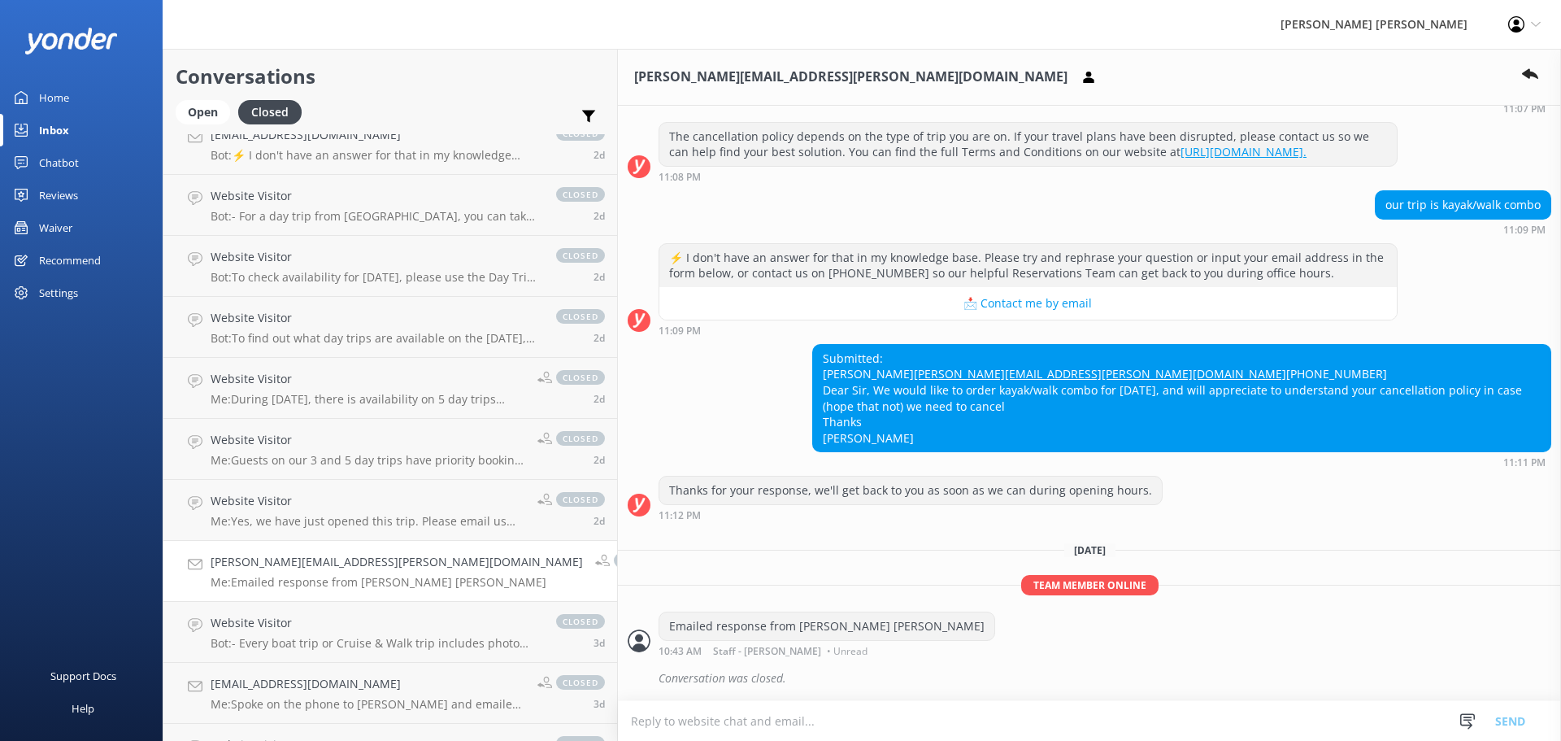
scroll to position [231, 0]
click at [302, 463] on p "Me: Guests on our 3 and 5 day trips have priority booking at our beachfront lod…" at bounding box center [368, 460] width 315 height 15
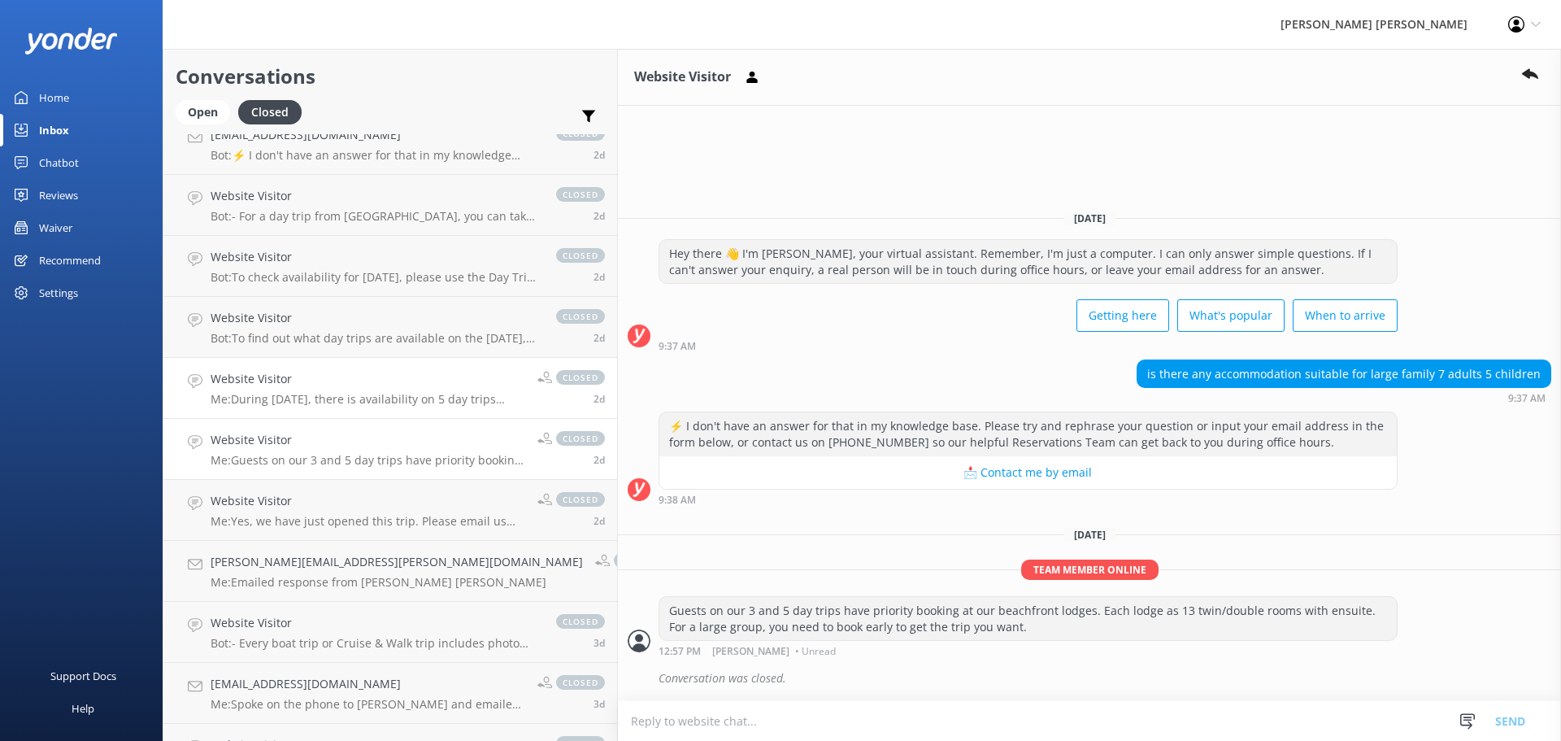
click at [303, 392] on p "Me: During [DATE], there is availability on 5 day trips departing on the 6th, 2…" at bounding box center [368, 399] width 315 height 15
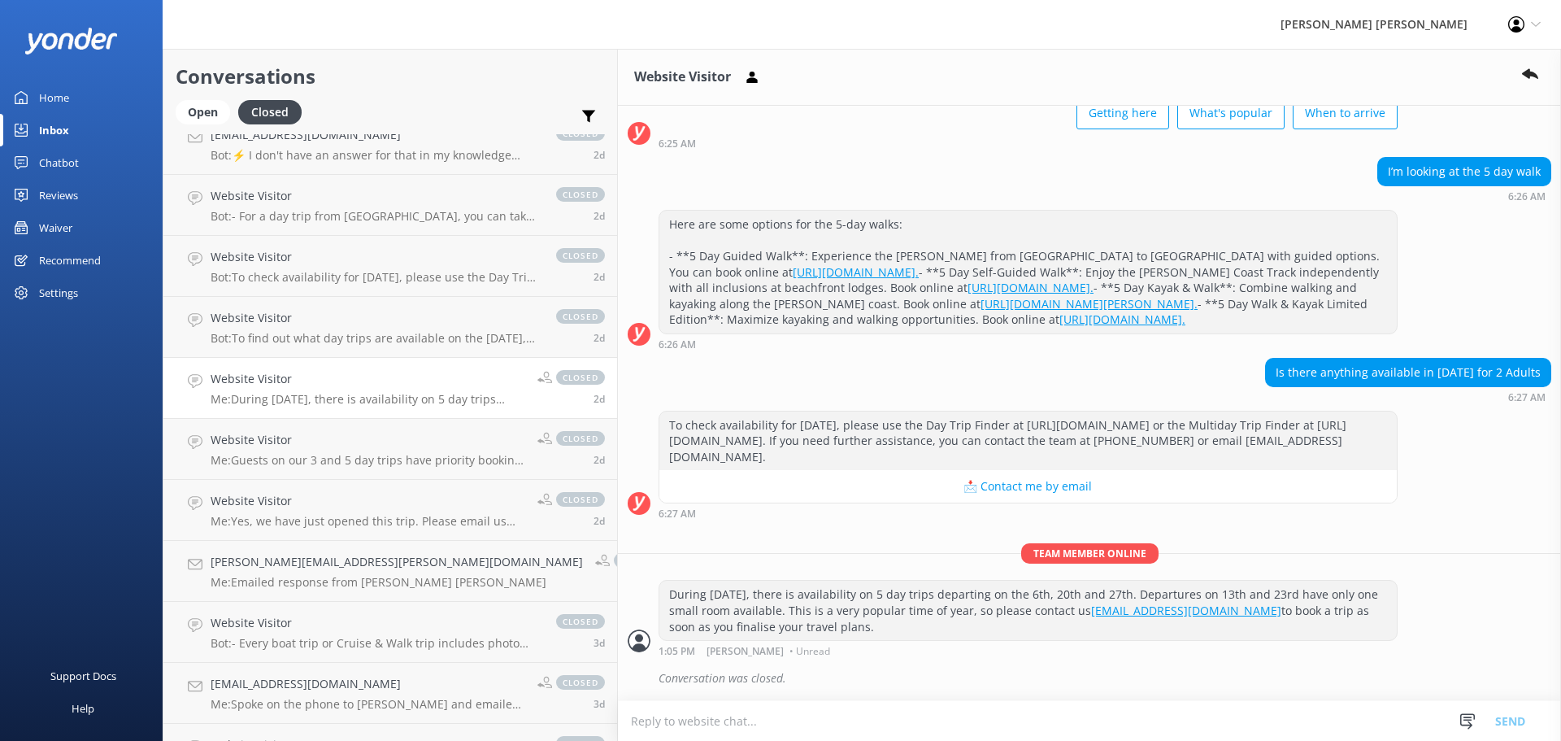
scroll to position [191, 0]
click at [312, 343] on p "Bot: To find out what day trips are available on the [DATE], please see the Day…" at bounding box center [375, 338] width 329 height 15
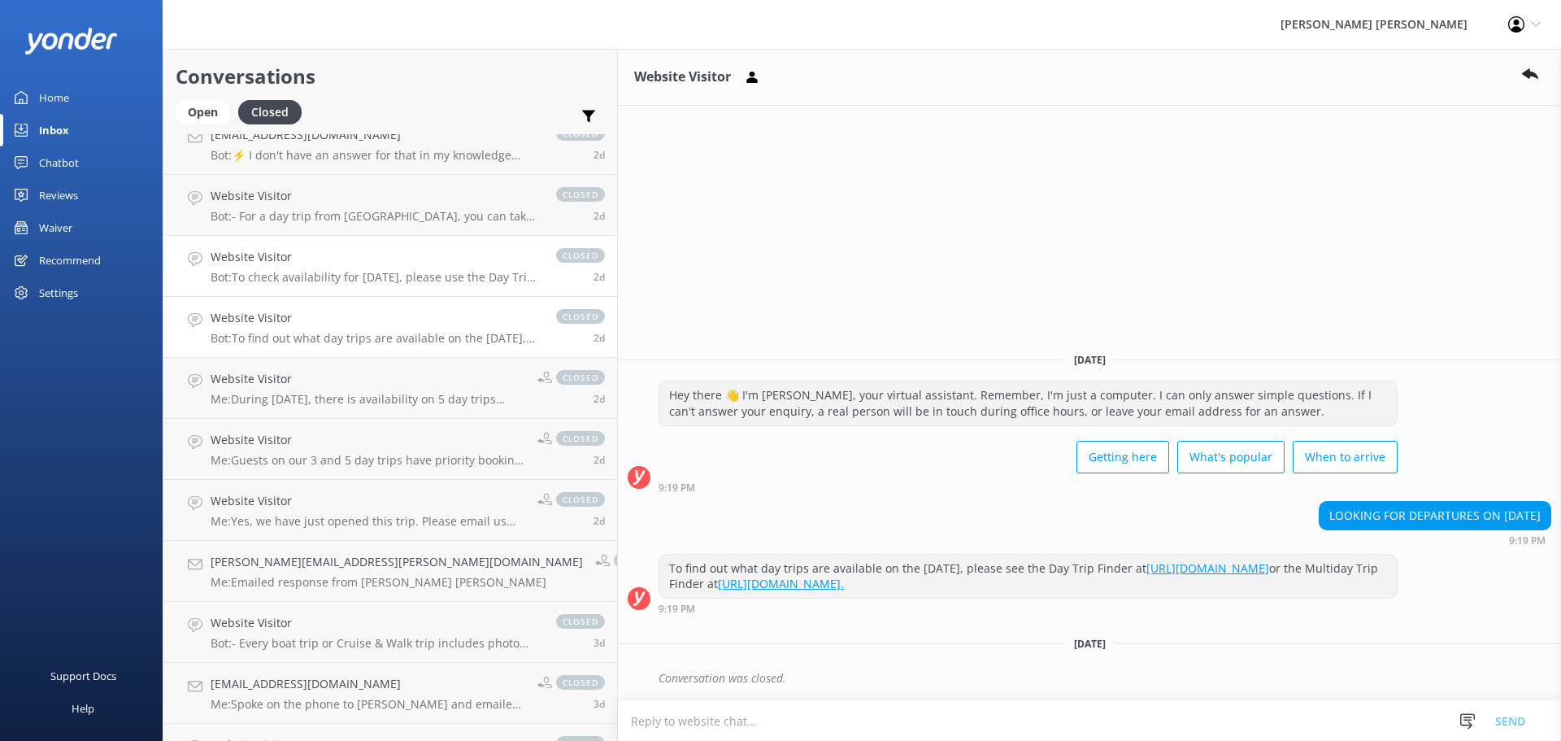
click at [329, 278] on p "Bot: To check availability for [DATE], please use the Day Trip Finder at [URL][…" at bounding box center [375, 277] width 329 height 15
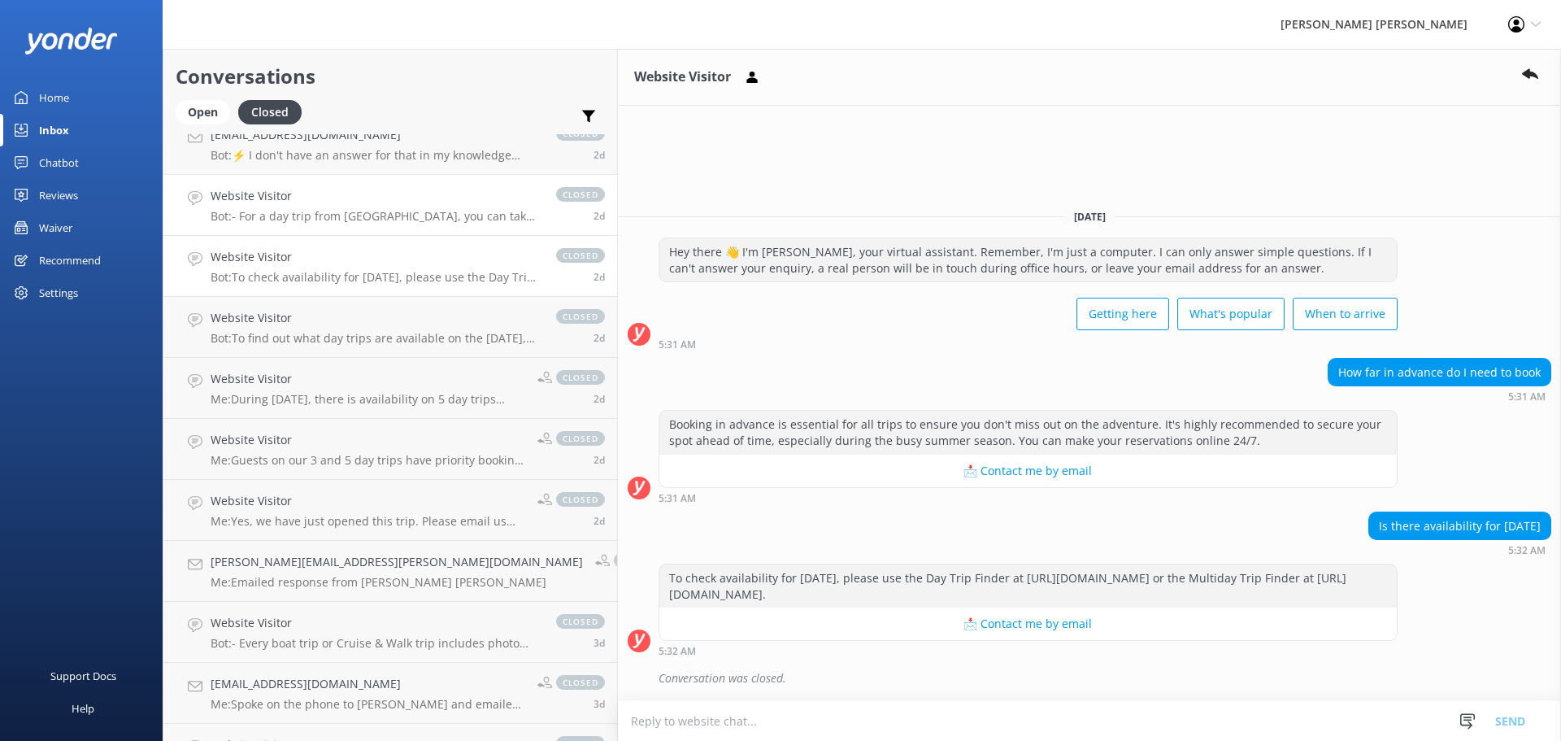
click at [354, 224] on link "Website Visitor Bot: - For a day trip from [GEOGRAPHIC_DATA], you can take a wa…" at bounding box center [390, 205] width 454 height 61
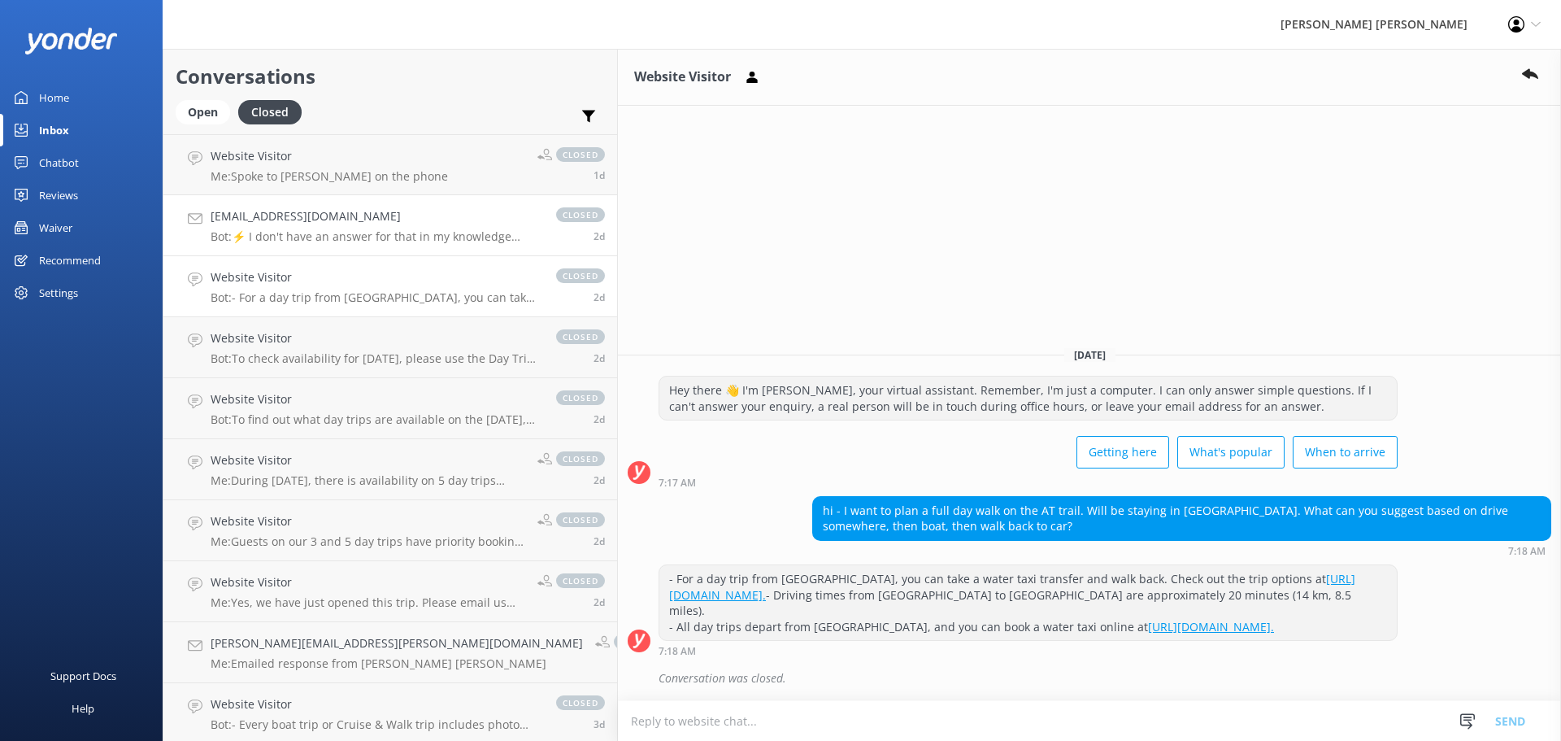
click at [333, 235] on p "Bot: ⚡ I don't have an answer for that in my knowledge base. Please try and rep…" at bounding box center [375, 236] width 329 height 15
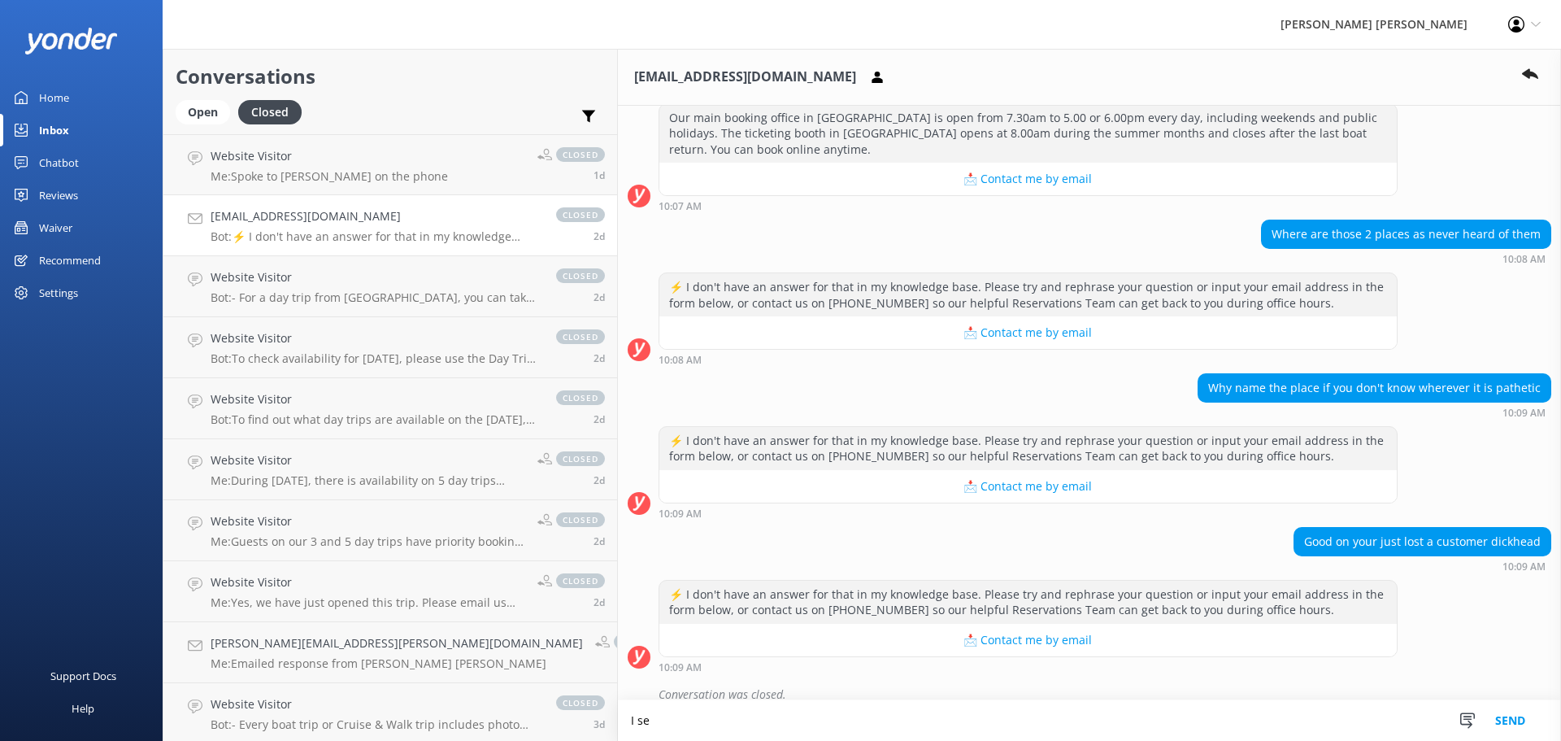
scroll to position [557, 0]
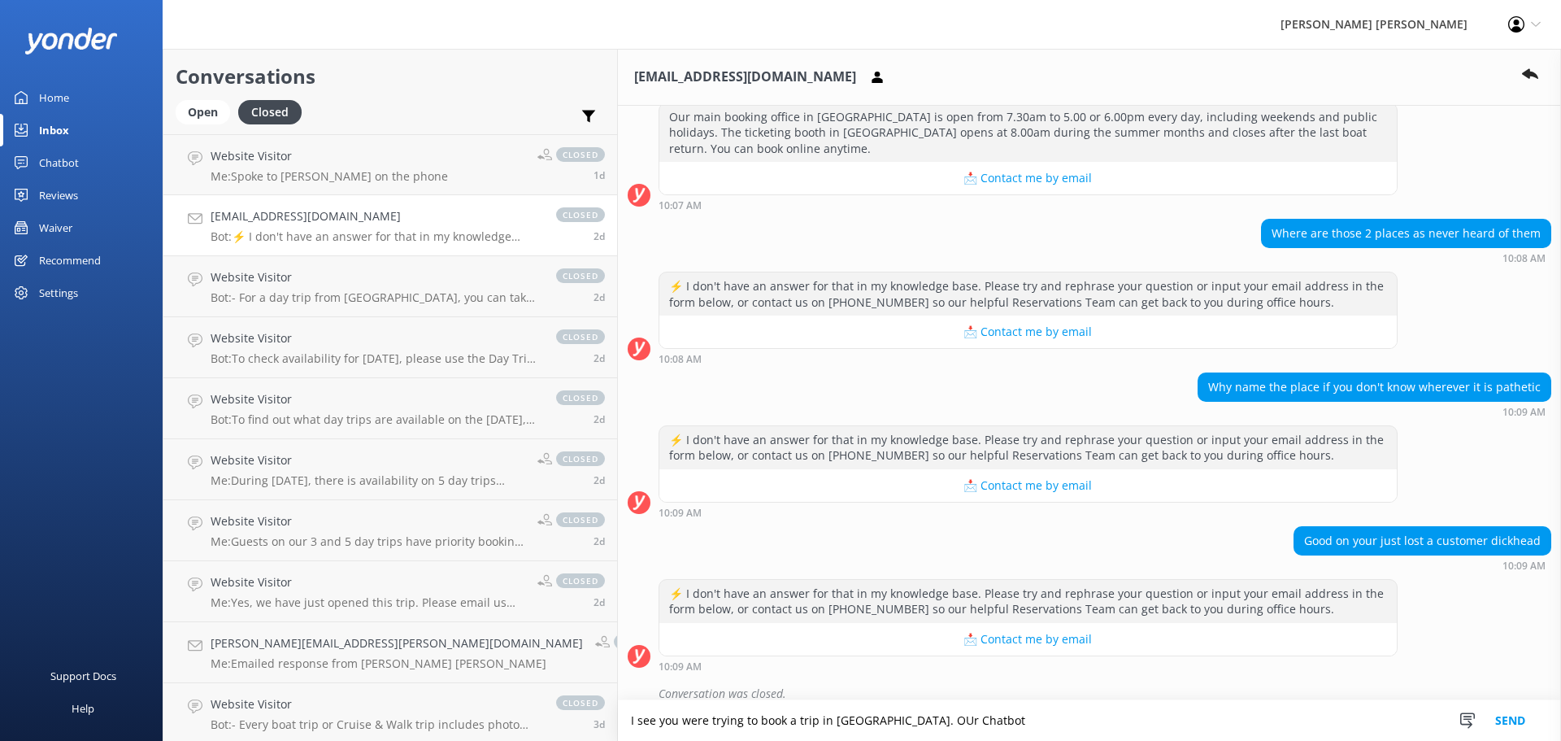
click at [770, 719] on textarea "I see you were trying to book a trip in [GEOGRAPHIC_DATA]. OUr Chatbot" at bounding box center [1089, 720] width 943 height 41
click at [829, 713] on textarea "I see you were trying to book a trip in [GEOGRAPHIC_DATA]. Our Chatbot" at bounding box center [1089, 720] width 943 height 41
click at [618, 716] on textarea "I see you were trying to book a trip in [GEOGRAPHIC_DATA]. Our Chatbot can only…" at bounding box center [1089, 720] width 943 height 41
click at [1026, 722] on textarea "I see you are trying to book a trip in [GEOGRAPHIC_DATA]. Our Chatbot can only …" at bounding box center [1089, 720] width 943 height 41
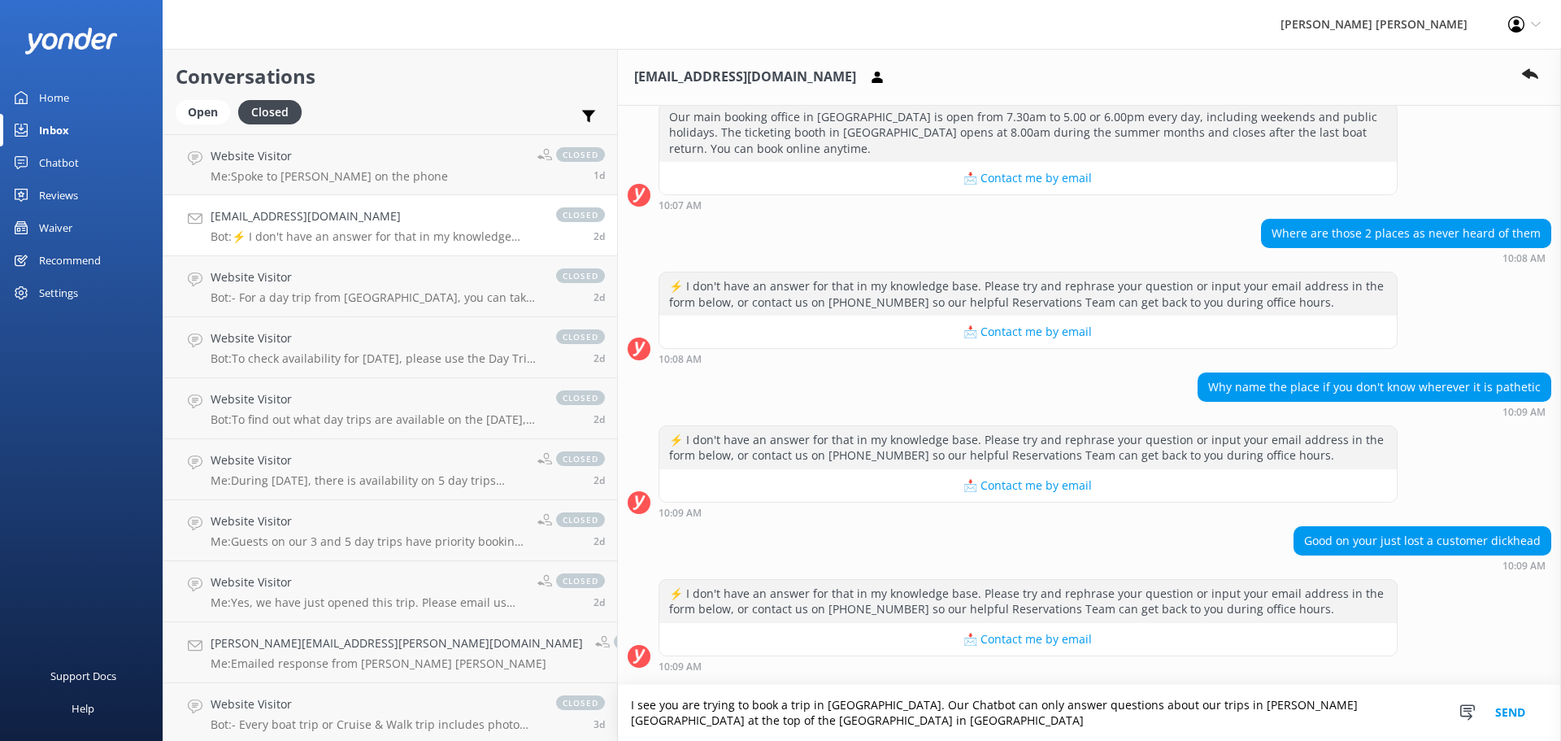
scroll to position [572, 0]
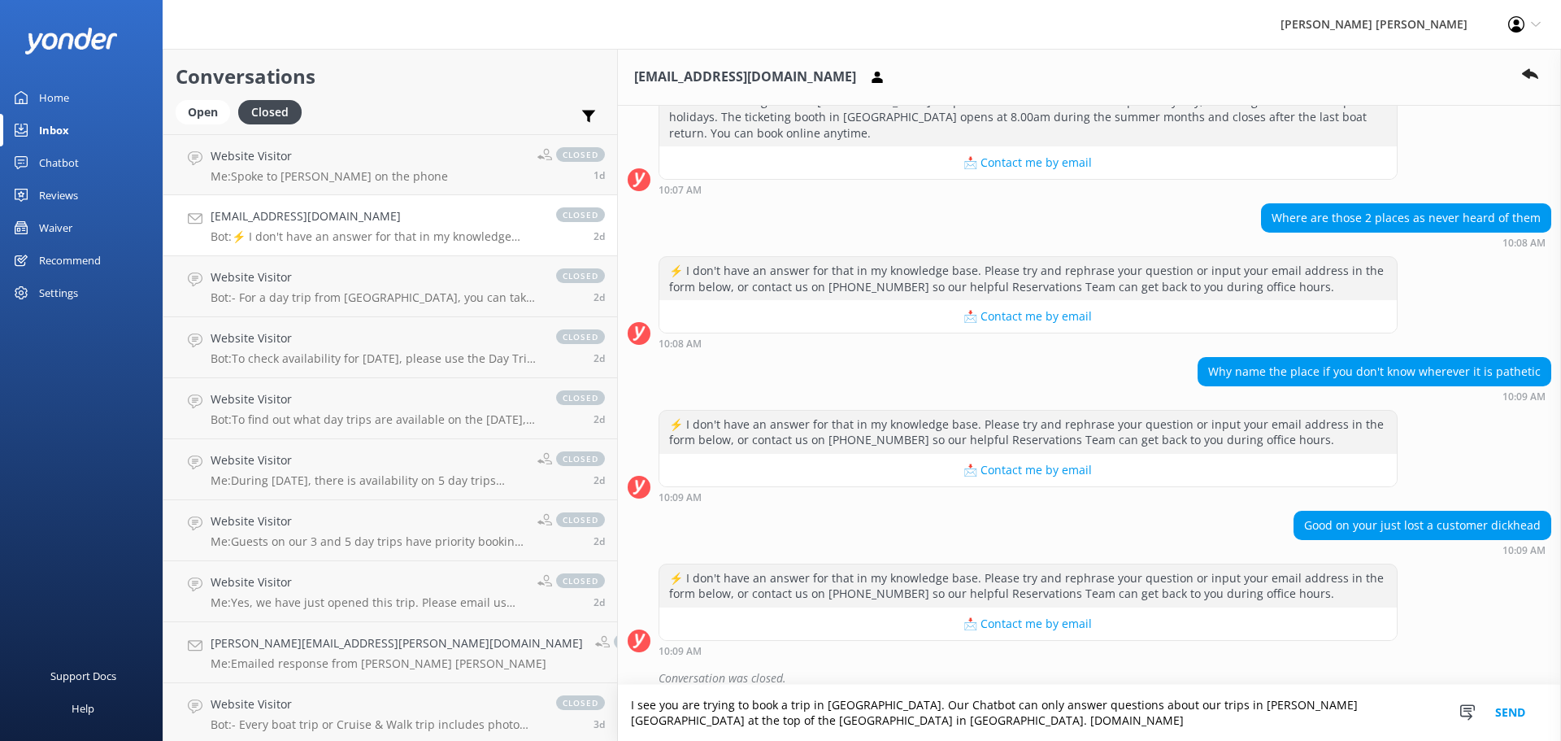
type textarea "I see you are trying to book a trip in [GEOGRAPHIC_DATA]. Our Chatbot can only …"
click at [1507, 715] on button "Send" at bounding box center [1510, 713] width 61 height 56
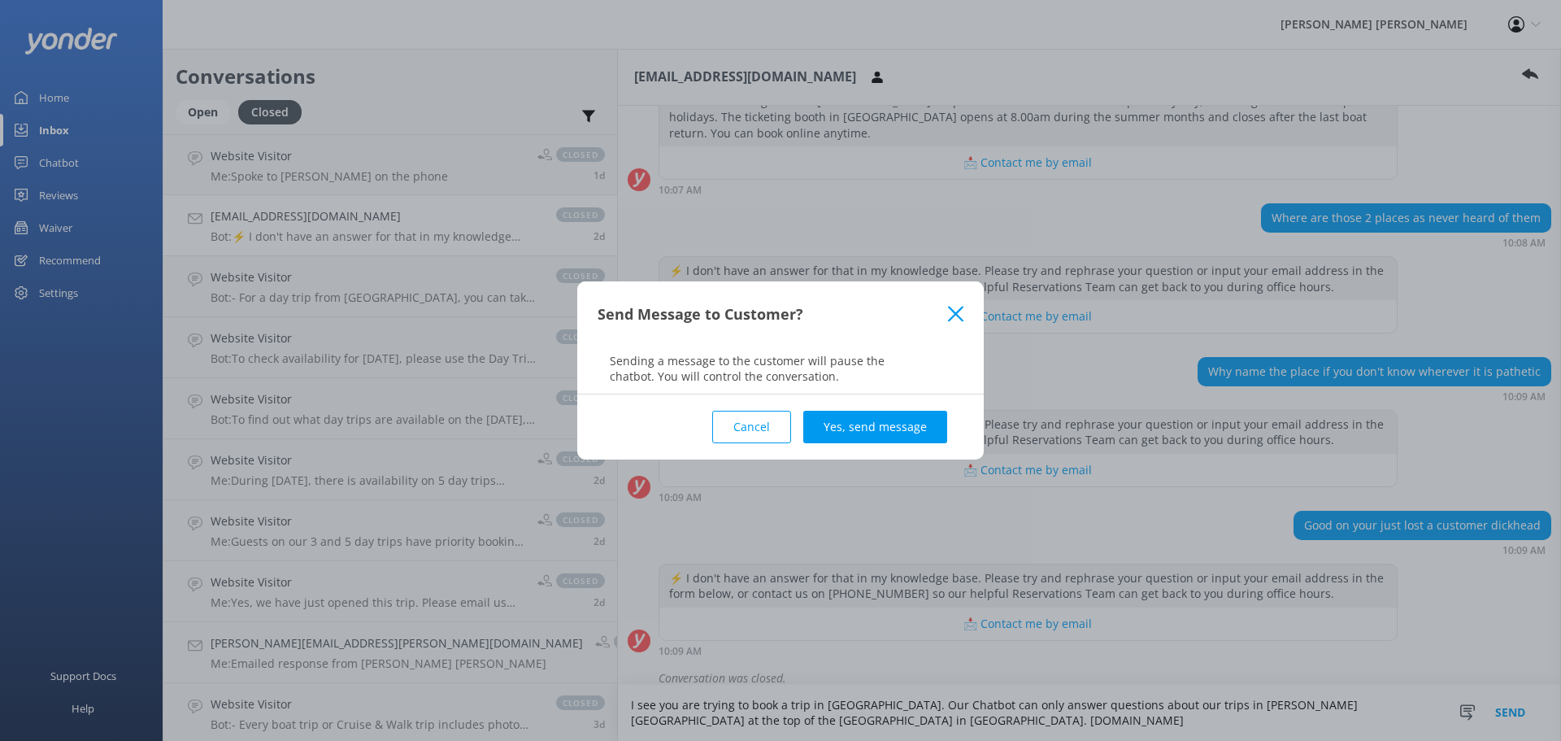
click at [867, 430] on button "Yes, send message" at bounding box center [875, 427] width 144 height 33
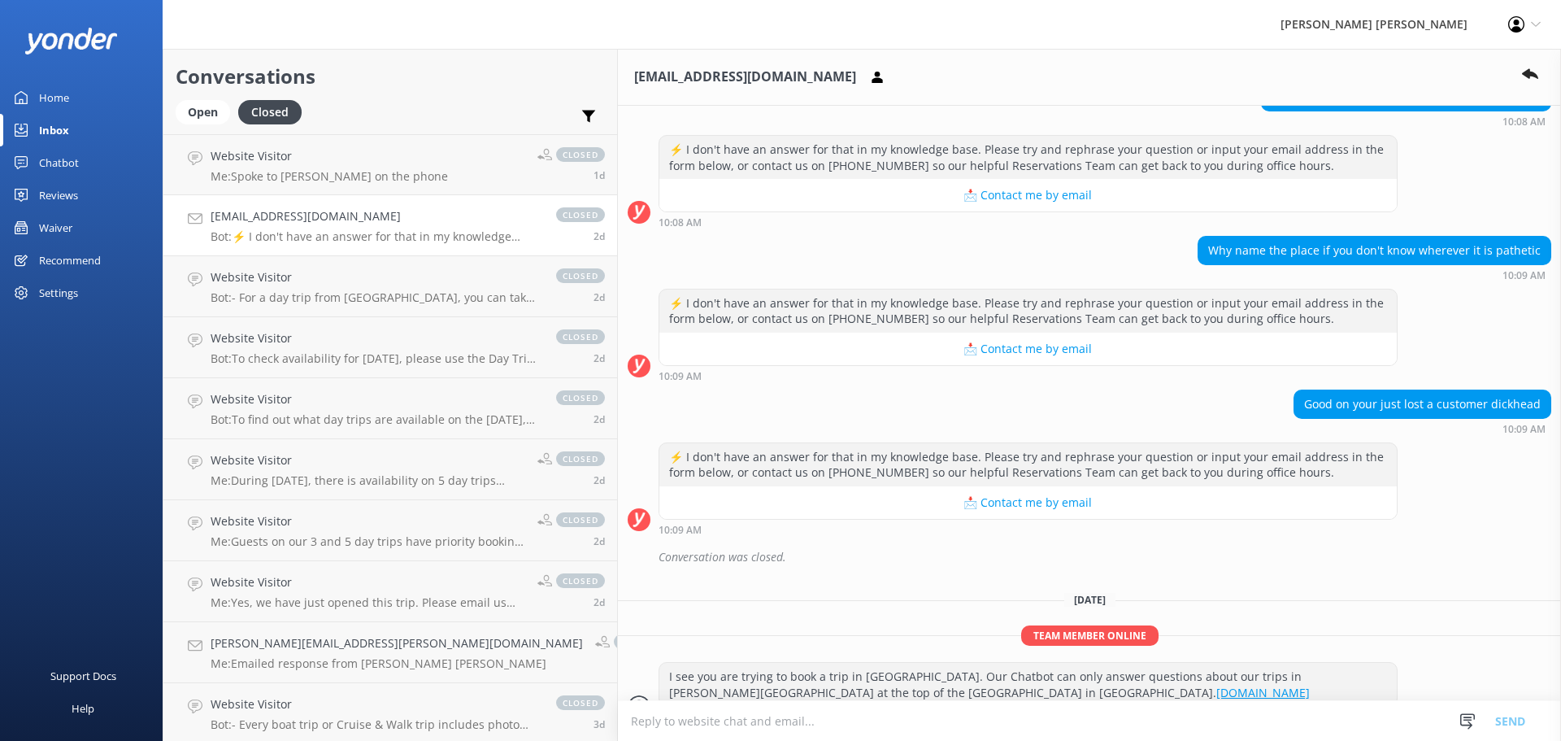
scroll to position [708, 0]
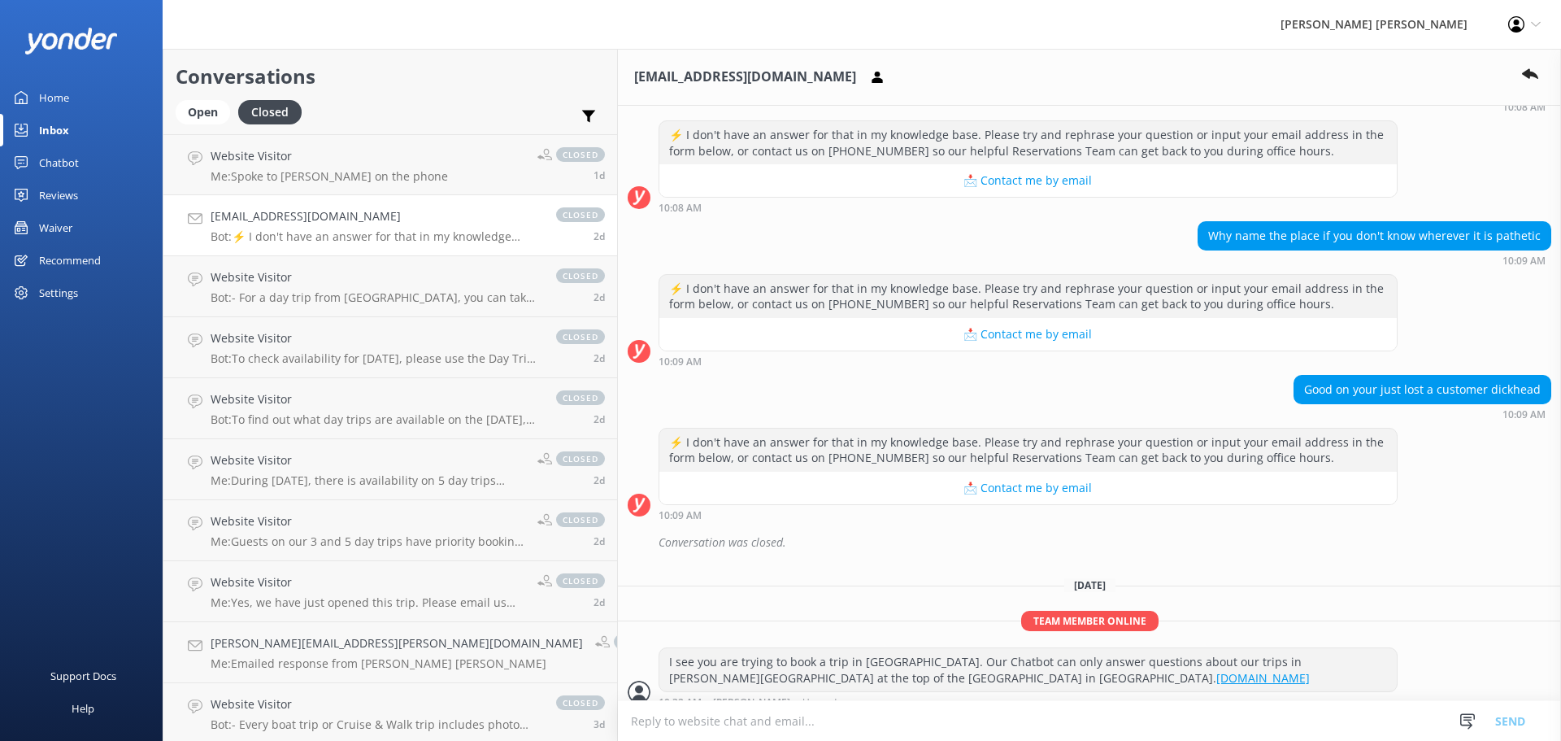
click at [340, 229] on p "Bot: ⚡ I don't have an answer for that in my knowledge base. Please try and rep…" at bounding box center [375, 236] width 329 height 15
click at [326, 178] on p "Me: Spoke to [PERSON_NAME] on the phone" at bounding box center [329, 176] width 237 height 15
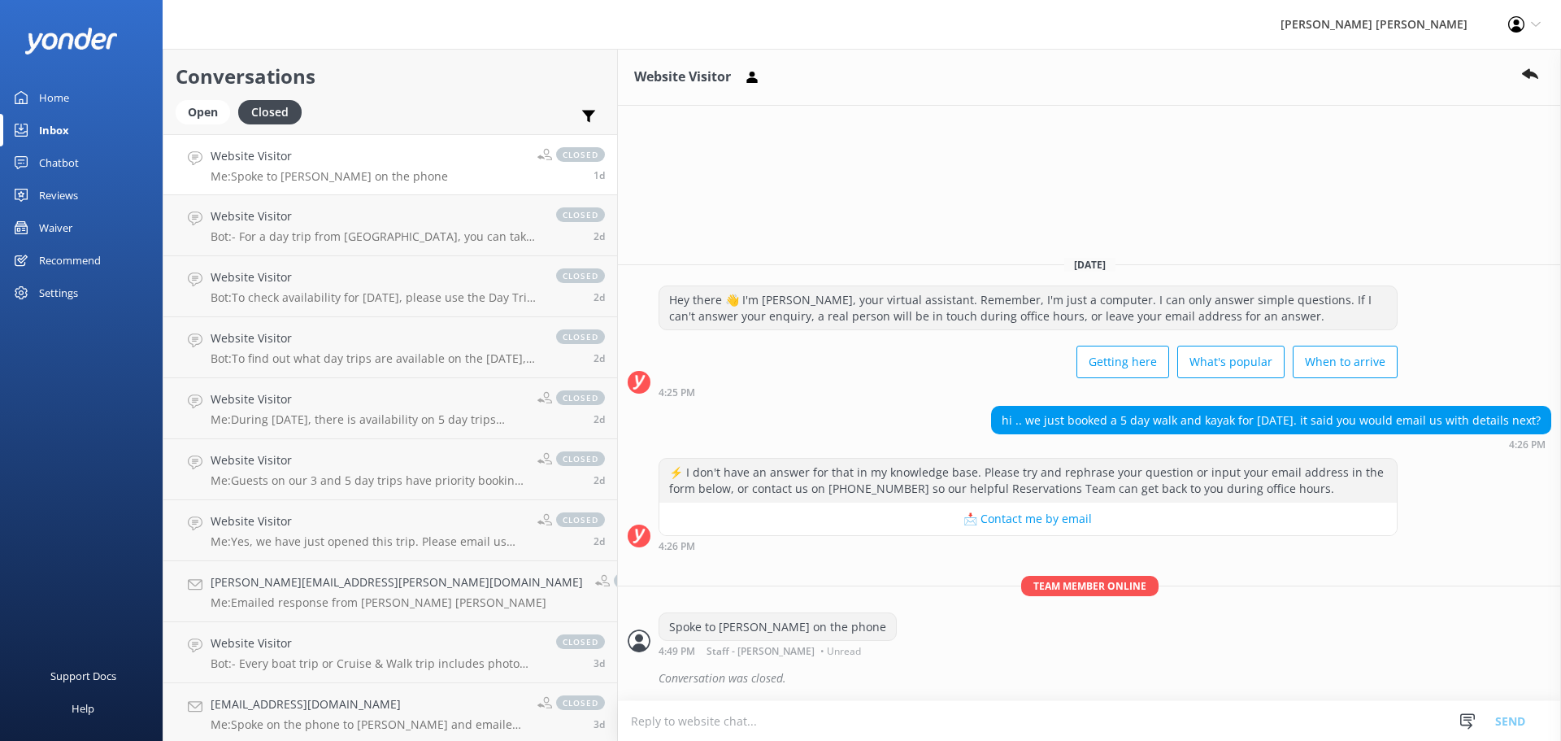
click at [50, 127] on div "Inbox" at bounding box center [54, 130] width 30 height 33
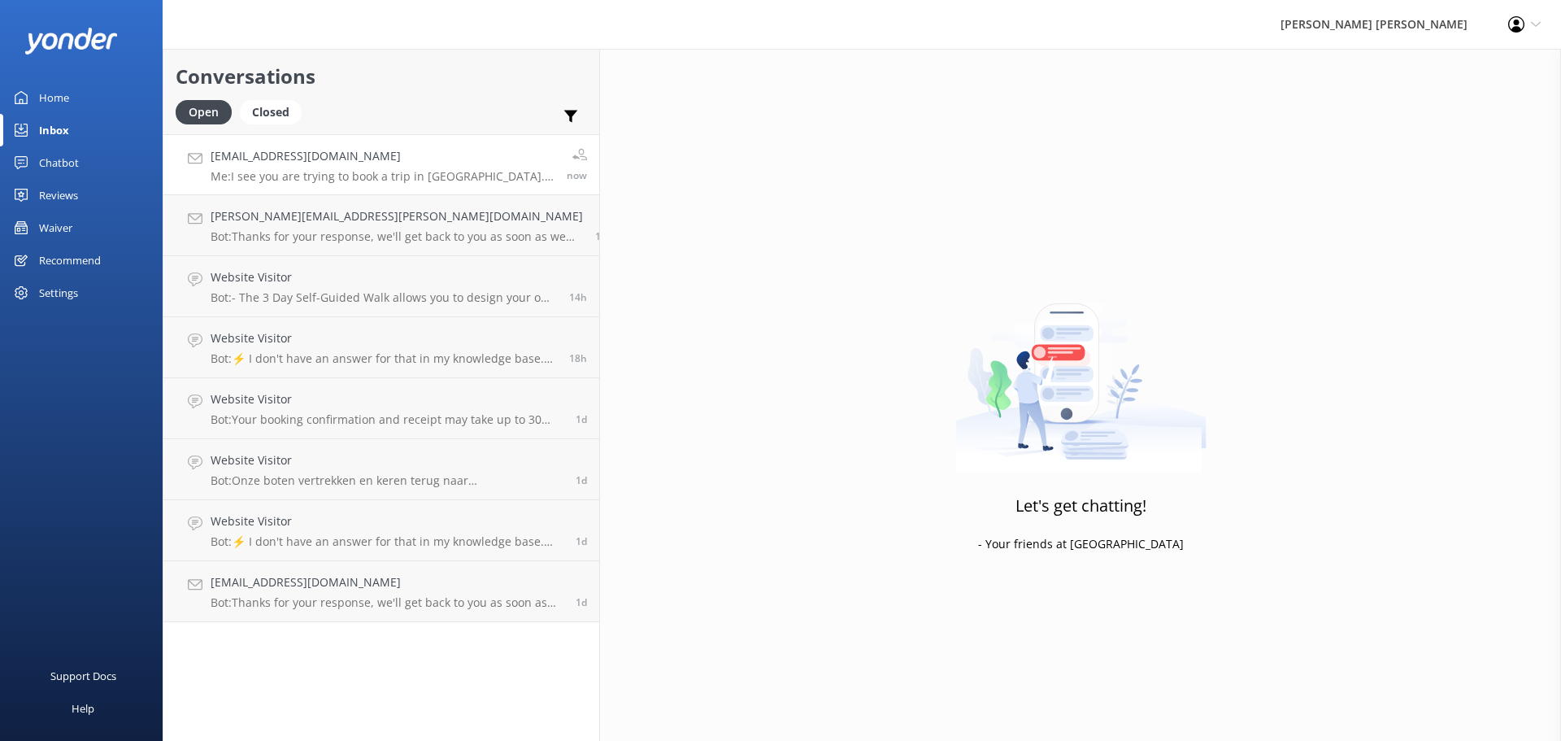
click at [244, 160] on h4 "[EMAIL_ADDRESS][DOMAIN_NAME]" at bounding box center [383, 156] width 344 height 18
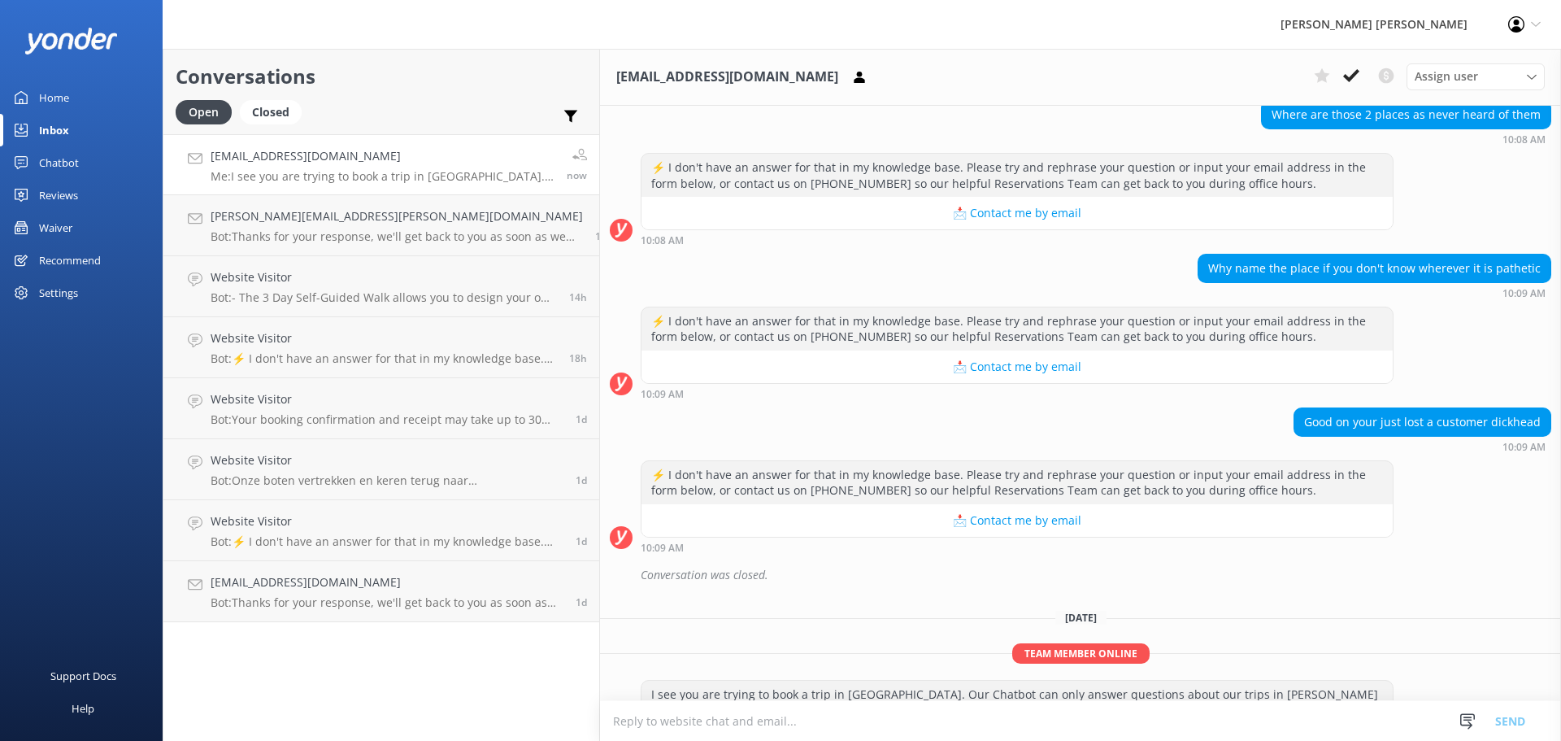
scroll to position [708, 0]
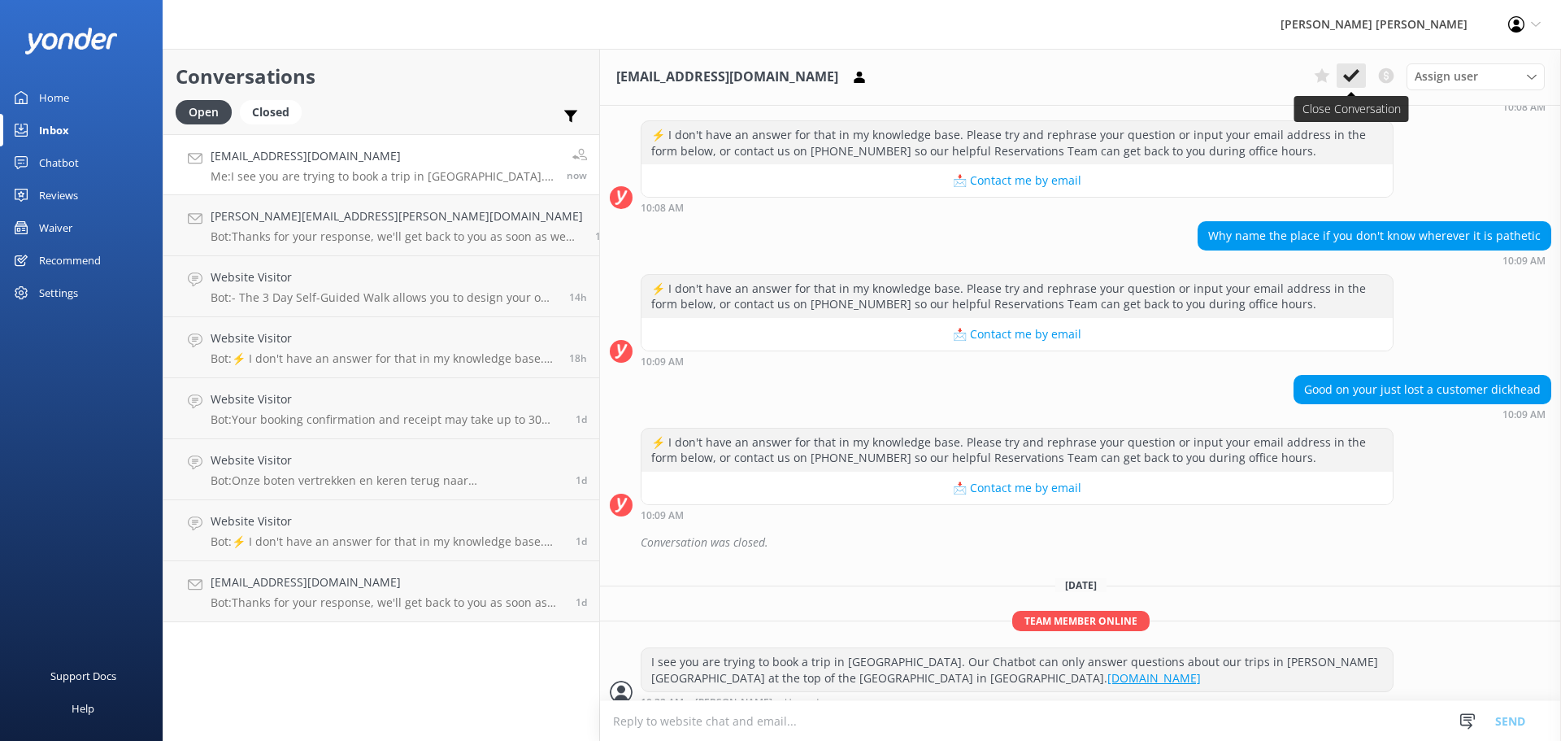
click at [1354, 79] on icon at bounding box center [1351, 75] width 16 height 16
